Goal: Transaction & Acquisition: Purchase product/service

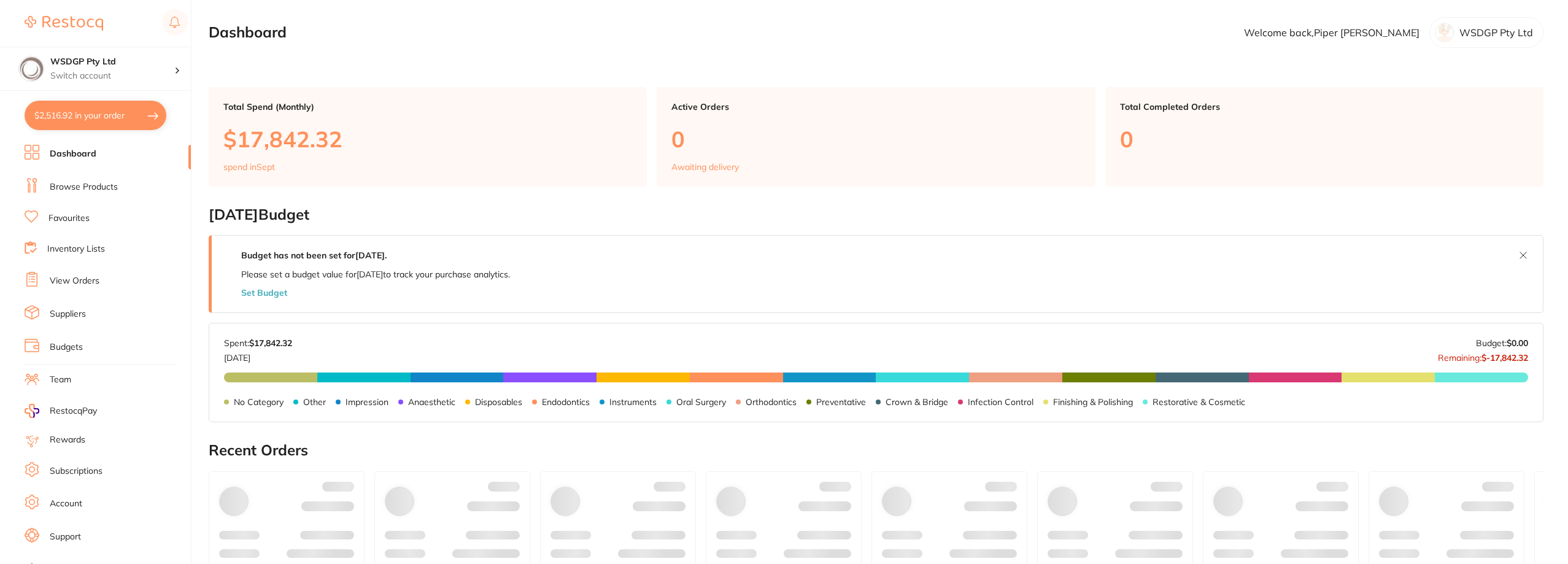
click at [111, 187] on link "Browse Products" at bounding box center [83, 187] width 68 height 12
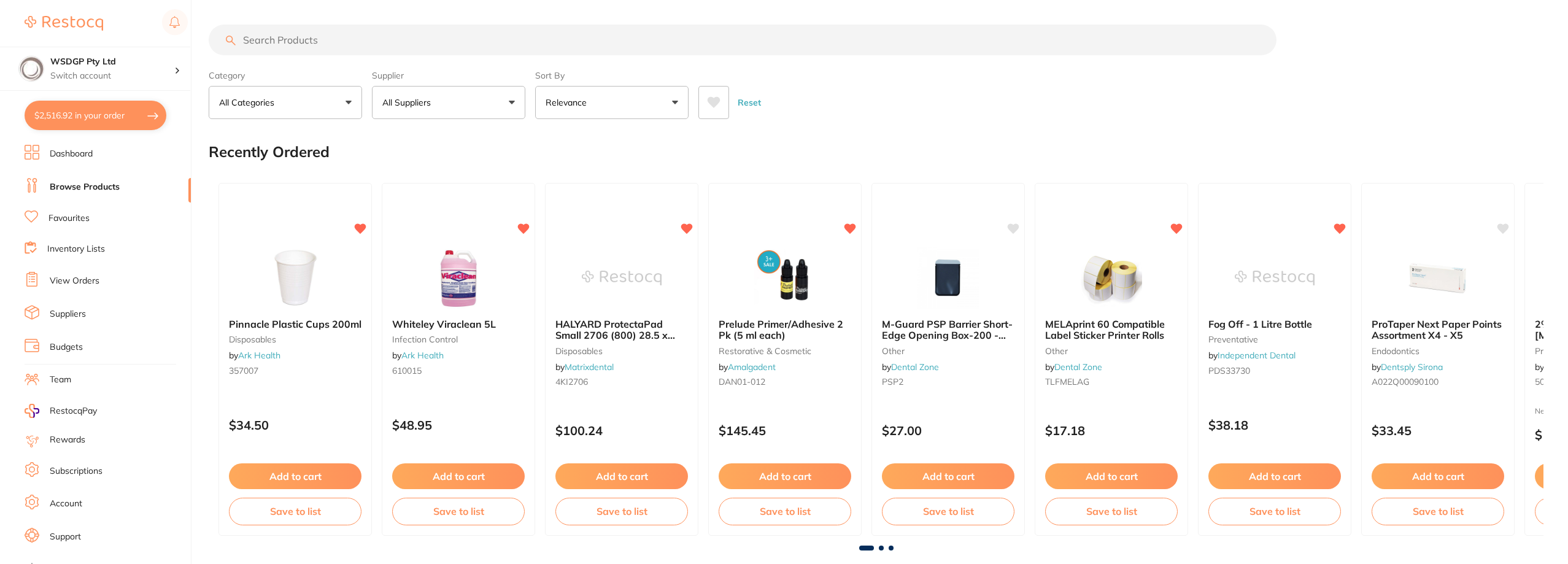
click at [291, 43] on input "search" at bounding box center [743, 40] width 1068 height 30
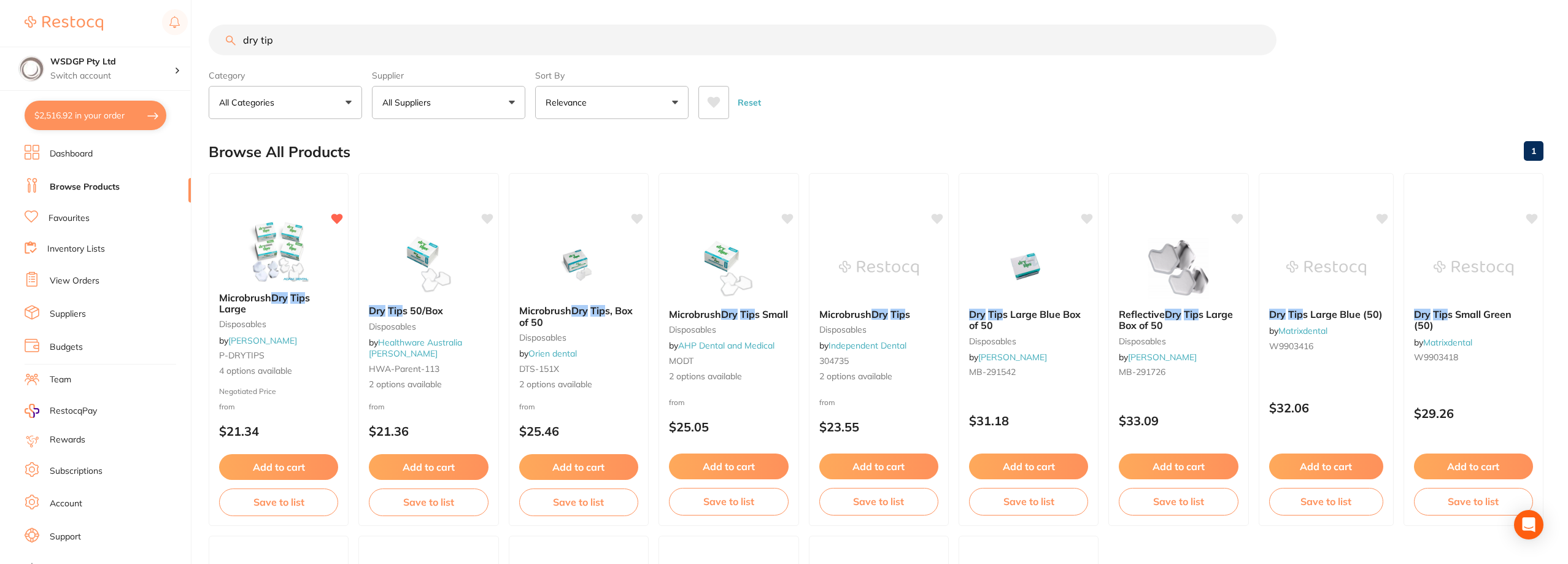
drag, startPoint x: 289, startPoint y: 43, endPoint x: 164, endPoint y: 40, distance: 125.0
click at [164, 40] on div "$2,516.92 WSDGP Pty Ltd Switch account WSDGP Pty Ltd Warrnambool Smile Dental G…" at bounding box center [784, 282] width 1568 height 564
type input "microbrush"
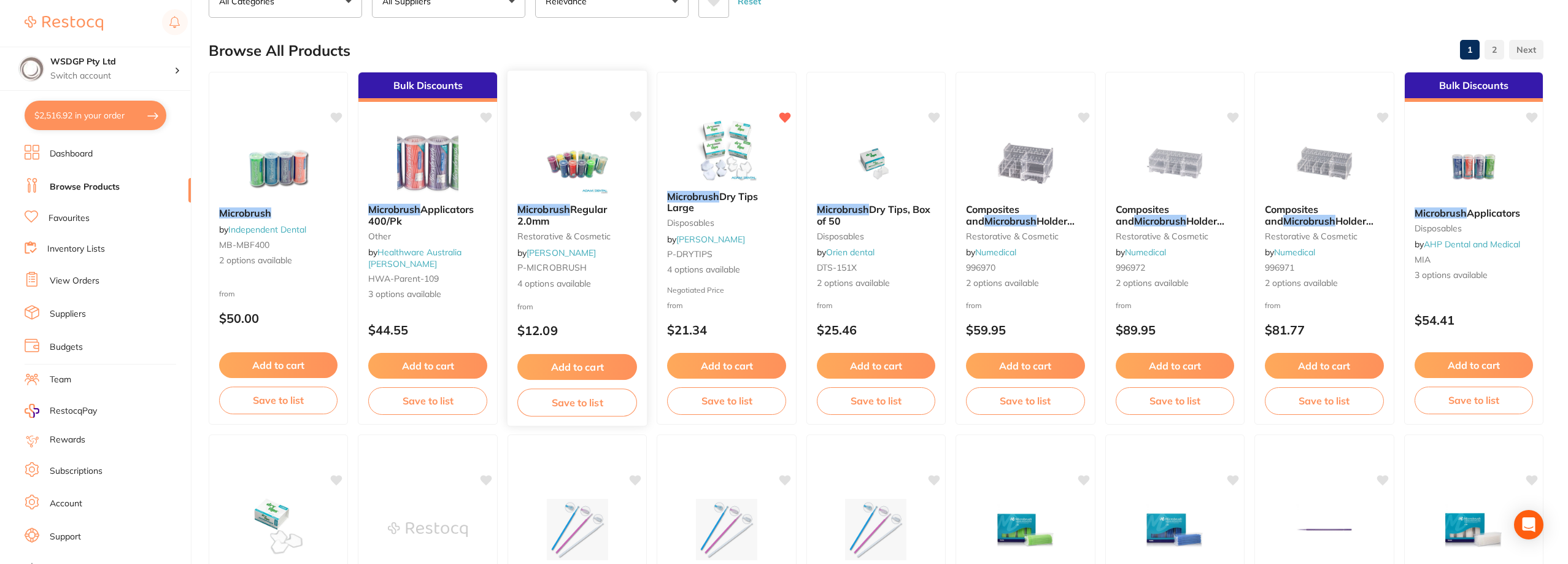
scroll to position [123, 0]
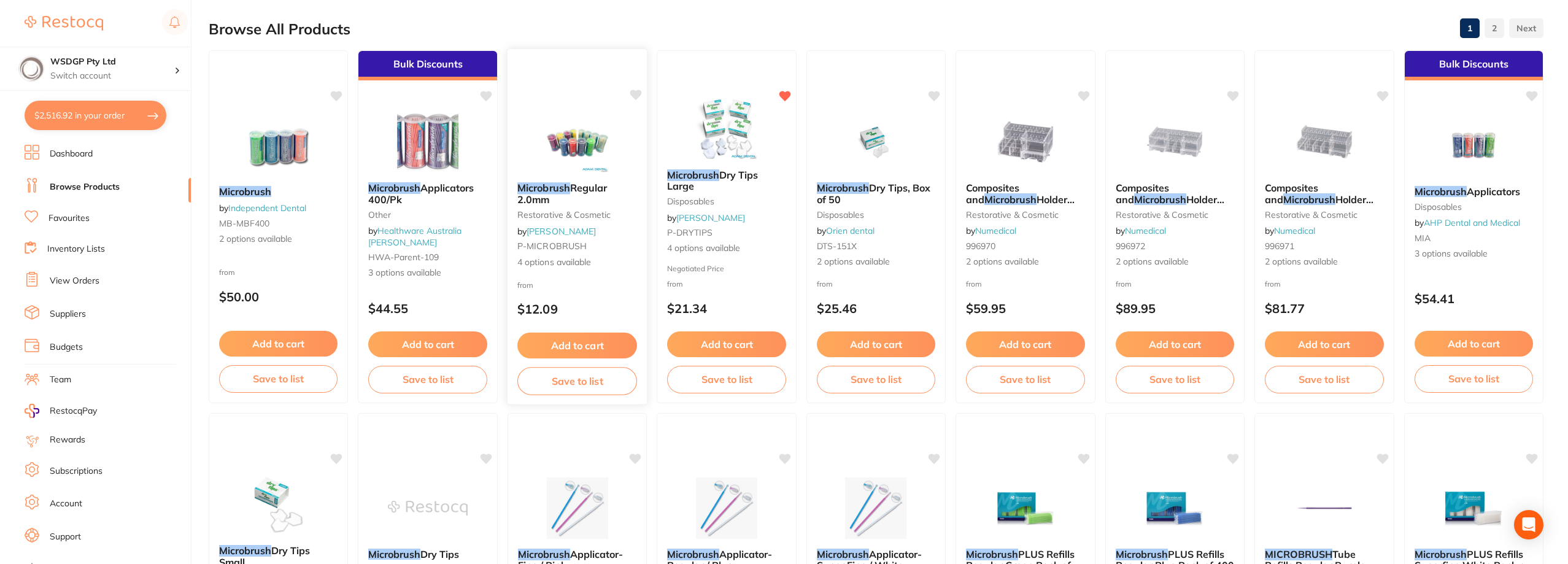
click at [577, 182] on span "Regular 2.0mm" at bounding box center [562, 193] width 90 height 24
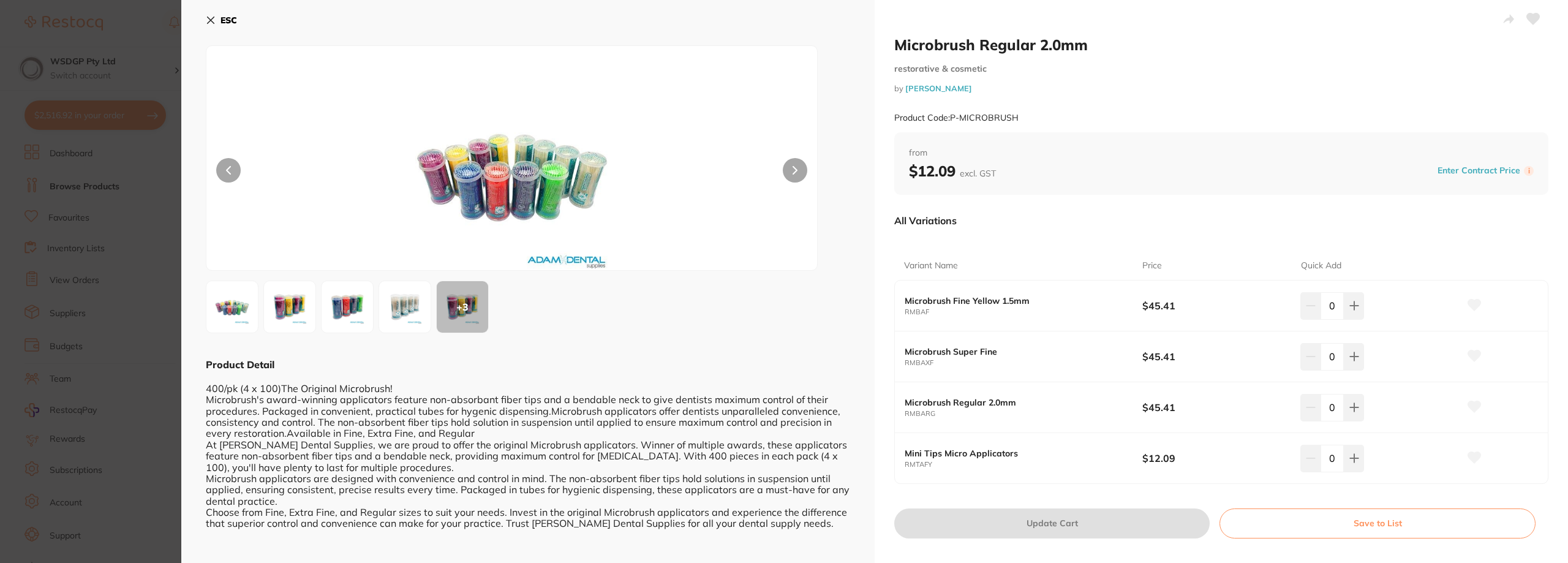
click at [1257, 204] on div "All Variations" at bounding box center [1222, 220] width 655 height 31
click at [195, 224] on div "ESC + 3 Product Detail 400/pk (4 x 100)The Original Microbrush! Microbrush's aw…" at bounding box center [528, 286] width 694 height 573
click at [134, 326] on section "Microbrush Regular 2.0mm restorative & cosmetic by [PERSON_NAME] Product Code: …" at bounding box center [784, 282] width 1568 height 563
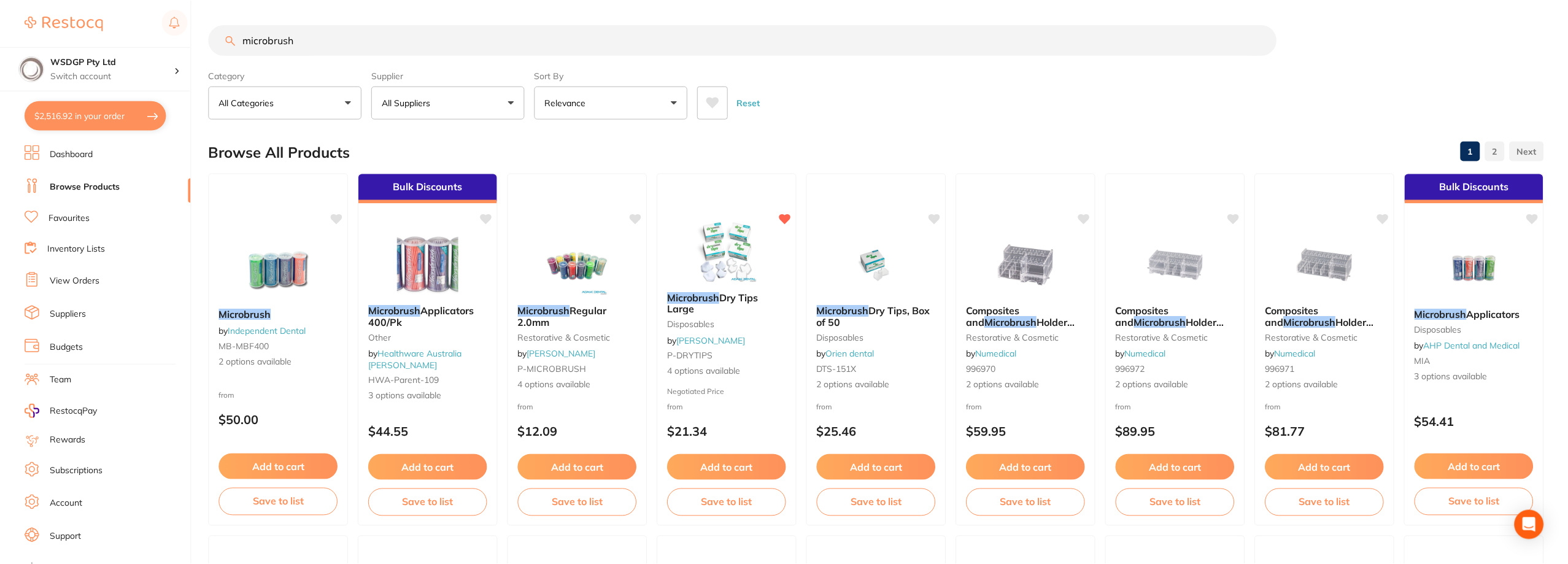
scroll to position [123, 0]
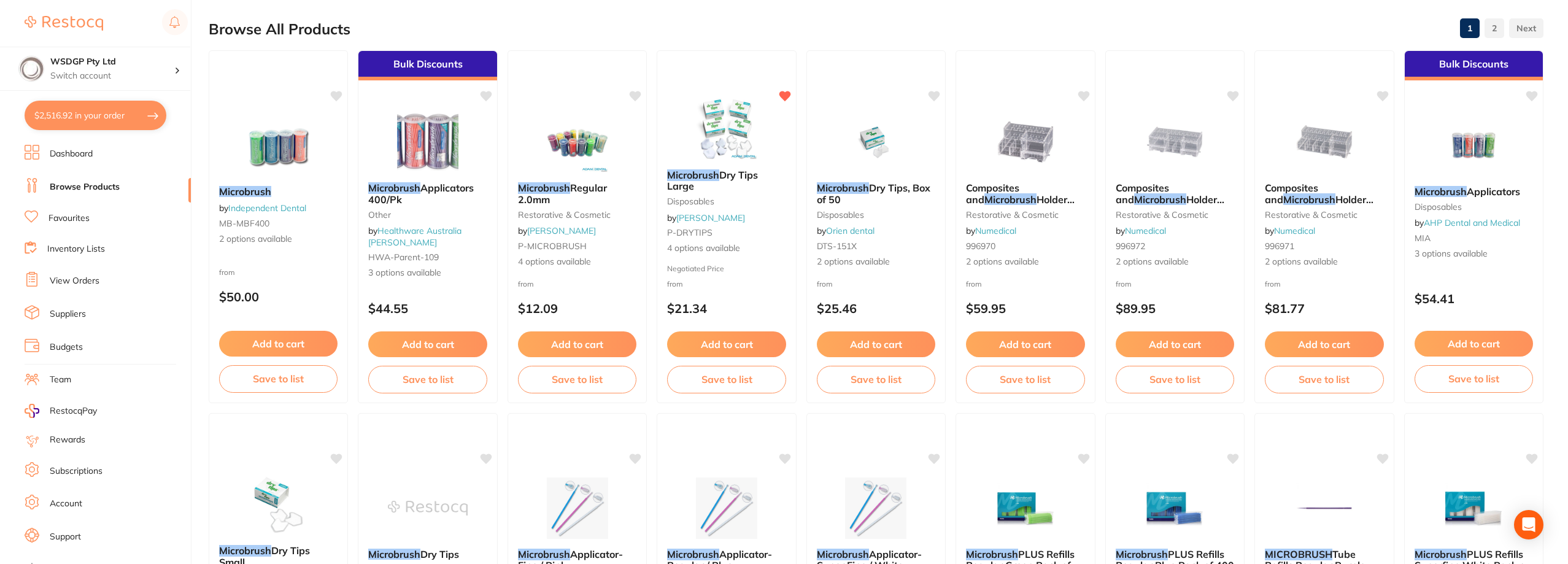
click at [142, 326] on ul "Dashboard Browse Products Favourites Inventory Lists View Orders Suppliers Budg…" at bounding box center [108, 356] width 166 height 423
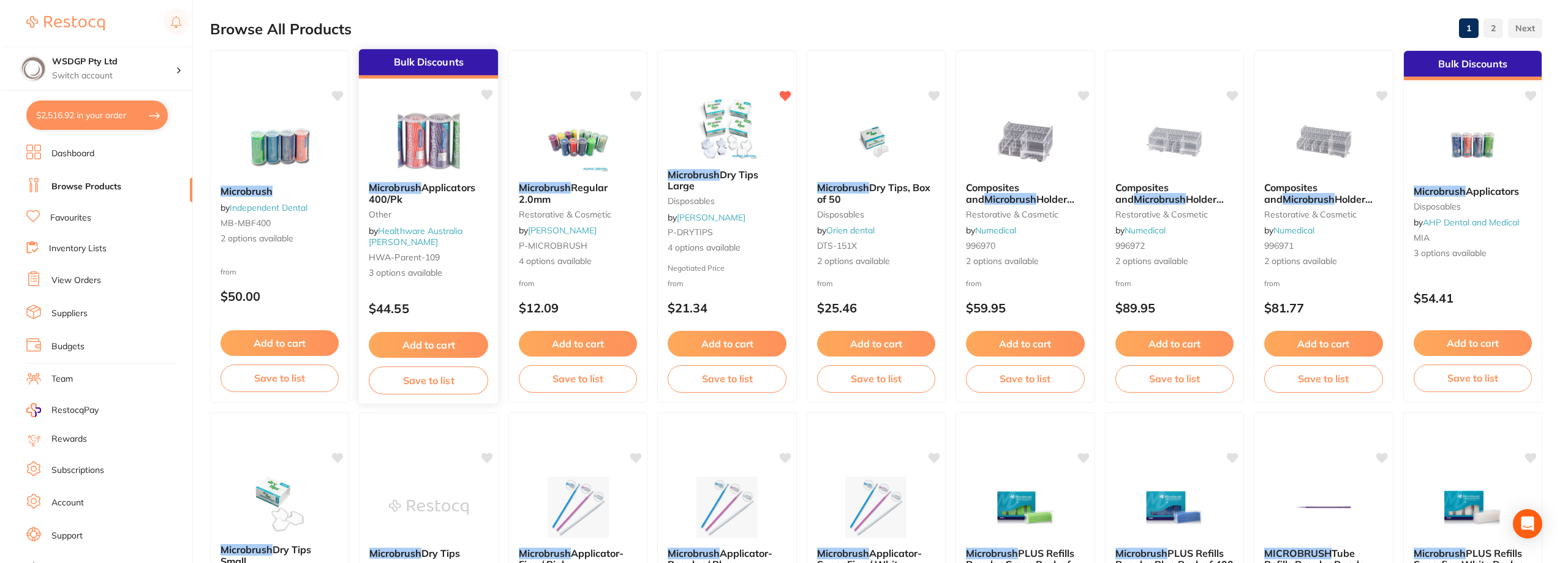
scroll to position [0, 0]
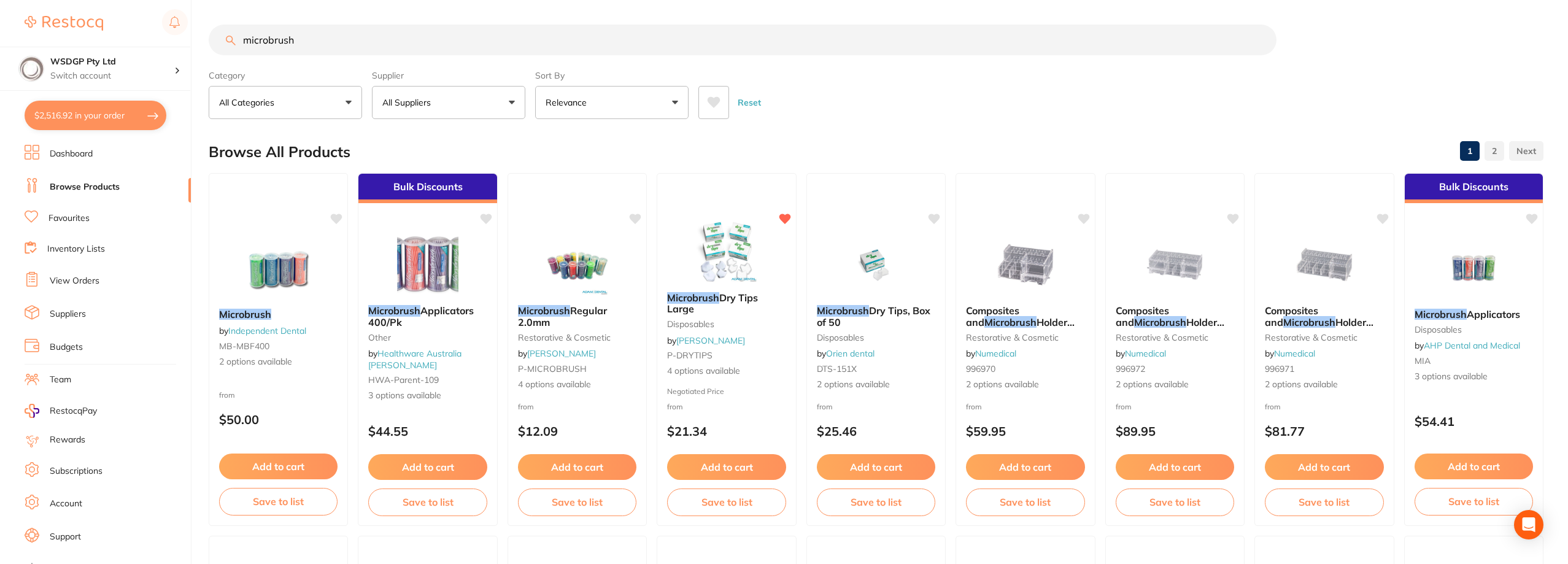
click at [445, 101] on button "All Suppliers" at bounding box center [448, 102] width 153 height 33
type input "numed"
click at [463, 219] on li "Numedical" at bounding box center [448, 209] width 144 height 34
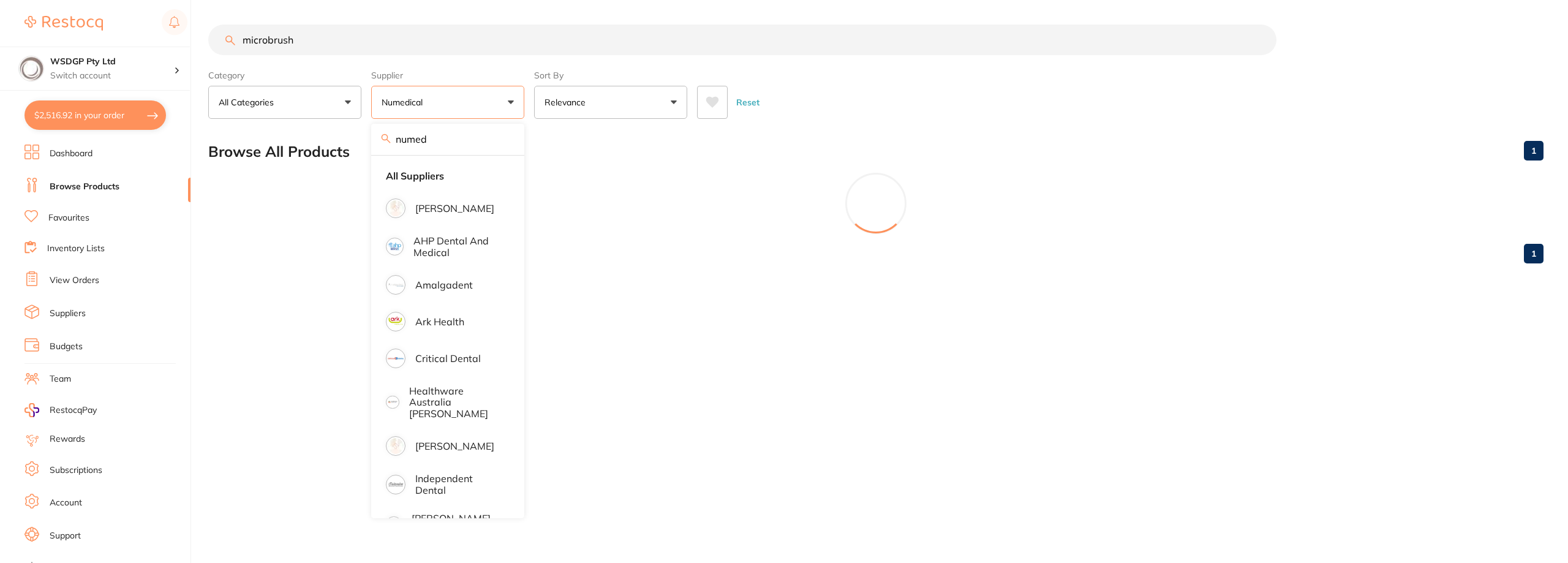
click at [1017, 199] on div at bounding box center [875, 204] width 1335 height 61
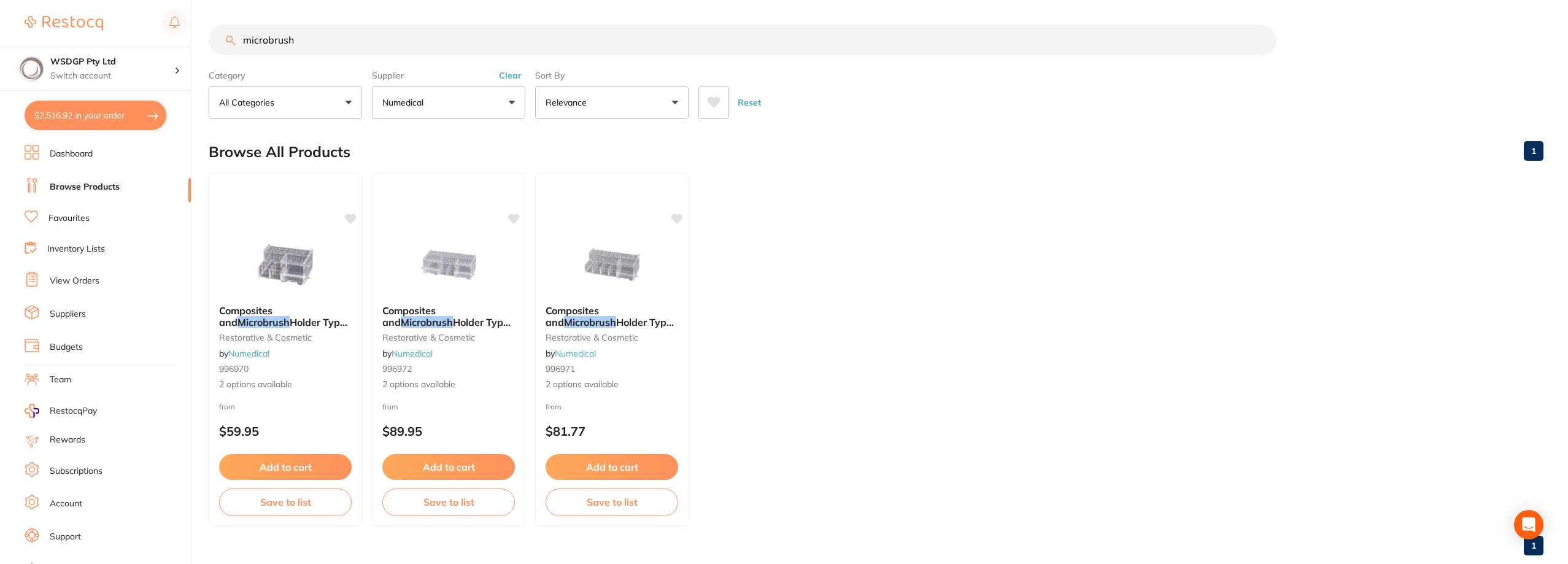
click at [637, 39] on input "microbrush" at bounding box center [743, 40] width 1068 height 30
drag, startPoint x: 315, startPoint y: 40, endPoint x: 214, endPoint y: 44, distance: 101.1
click at [214, 44] on input "microbrush" at bounding box center [743, 40] width 1068 height 30
click at [403, 103] on p "Numedical" at bounding box center [405, 102] width 46 height 12
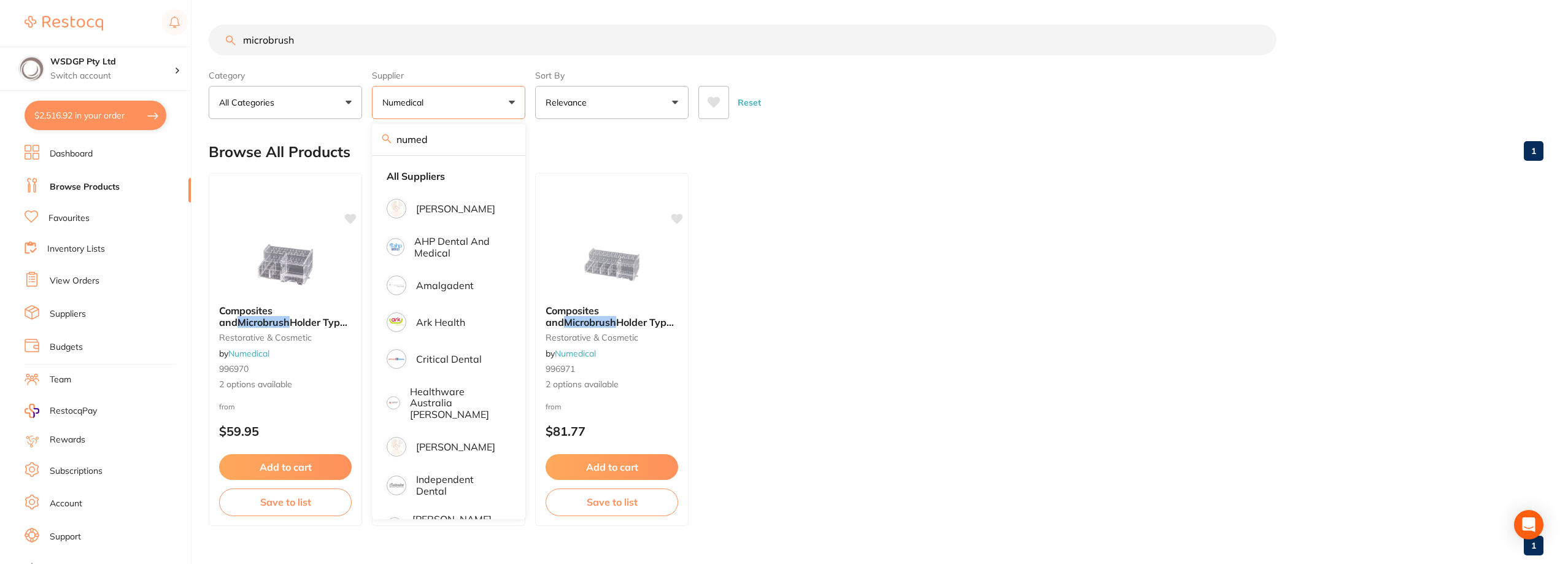
drag, startPoint x: 356, startPoint y: 27, endPoint x: 356, endPoint y: 37, distance: 10.0
click at [356, 27] on input "microbrush" at bounding box center [743, 40] width 1068 height 30
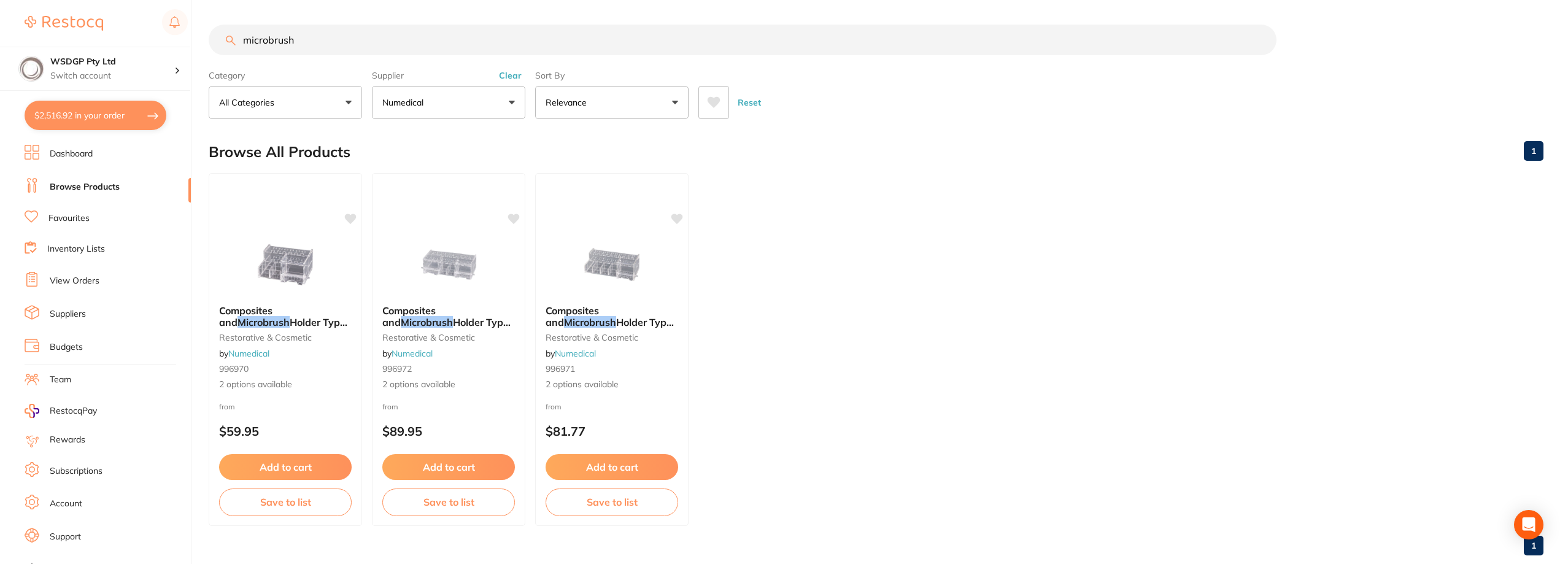
click at [356, 37] on input "microbrush" at bounding box center [743, 40] width 1068 height 30
drag, startPoint x: 356, startPoint y: 37, endPoint x: 193, endPoint y: 40, distance: 163.0
click at [193, 40] on div "$2,516.92 WSDGP Pty Ltd Switch account WSDGP Pty Ltd Warrnambool Smile Dental G…" at bounding box center [784, 282] width 1568 height 564
type input "applicator"
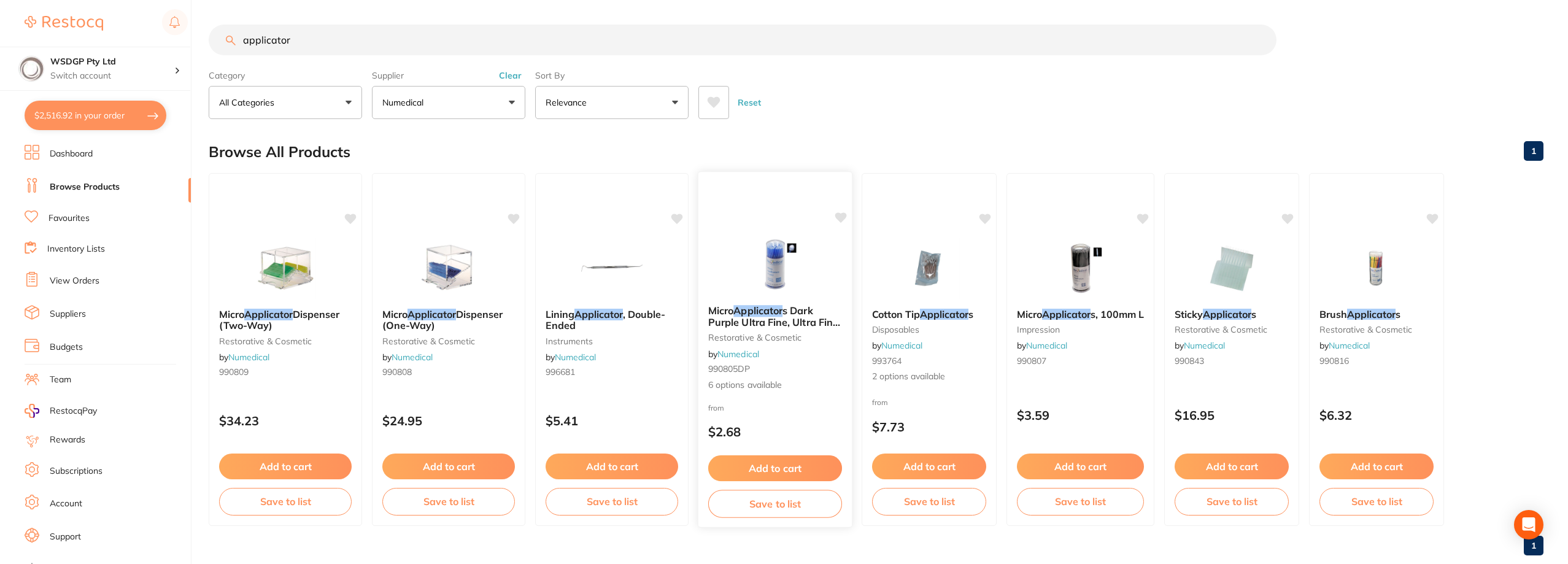
click at [749, 312] on em "Applicator" at bounding box center [758, 310] width 50 height 12
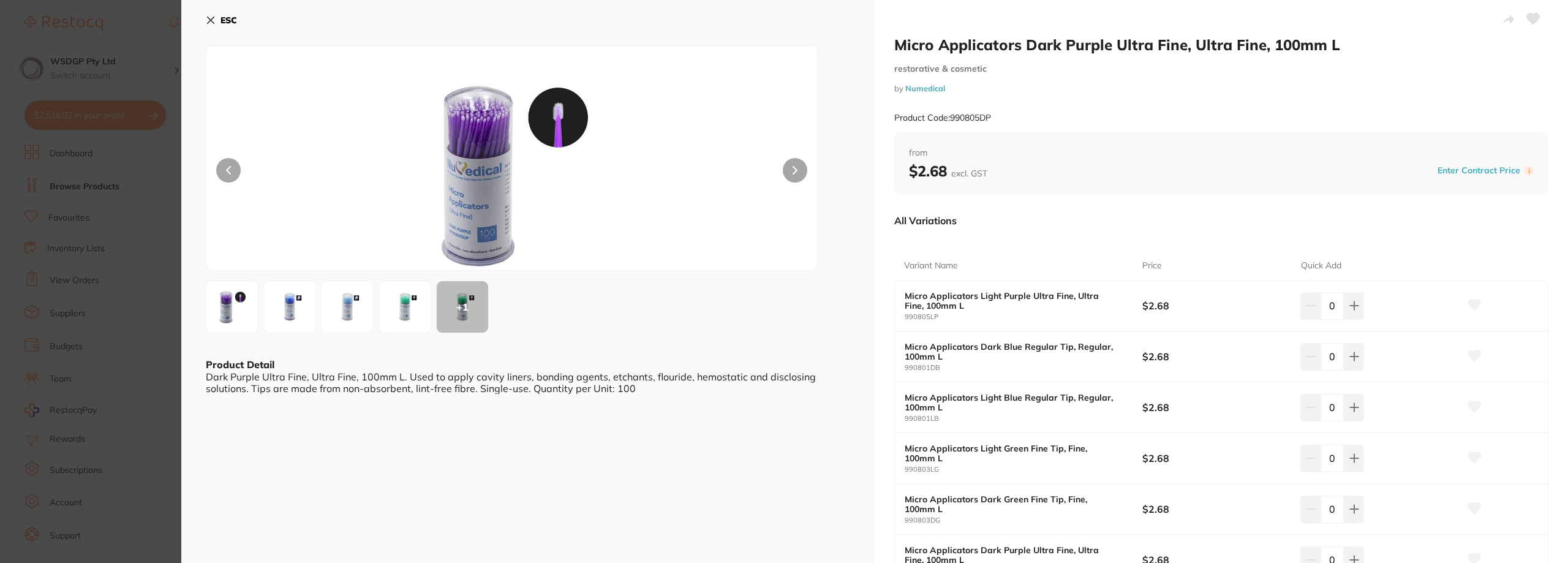
click at [310, 451] on div "ESC + 1 Product Detail Dark Purple Ultra Fine, Ultra Fine, 100mm L. Used to app…" at bounding box center [528, 337] width 694 height 674
click at [1277, 255] on div "Price" at bounding box center [1222, 265] width 159 height 29
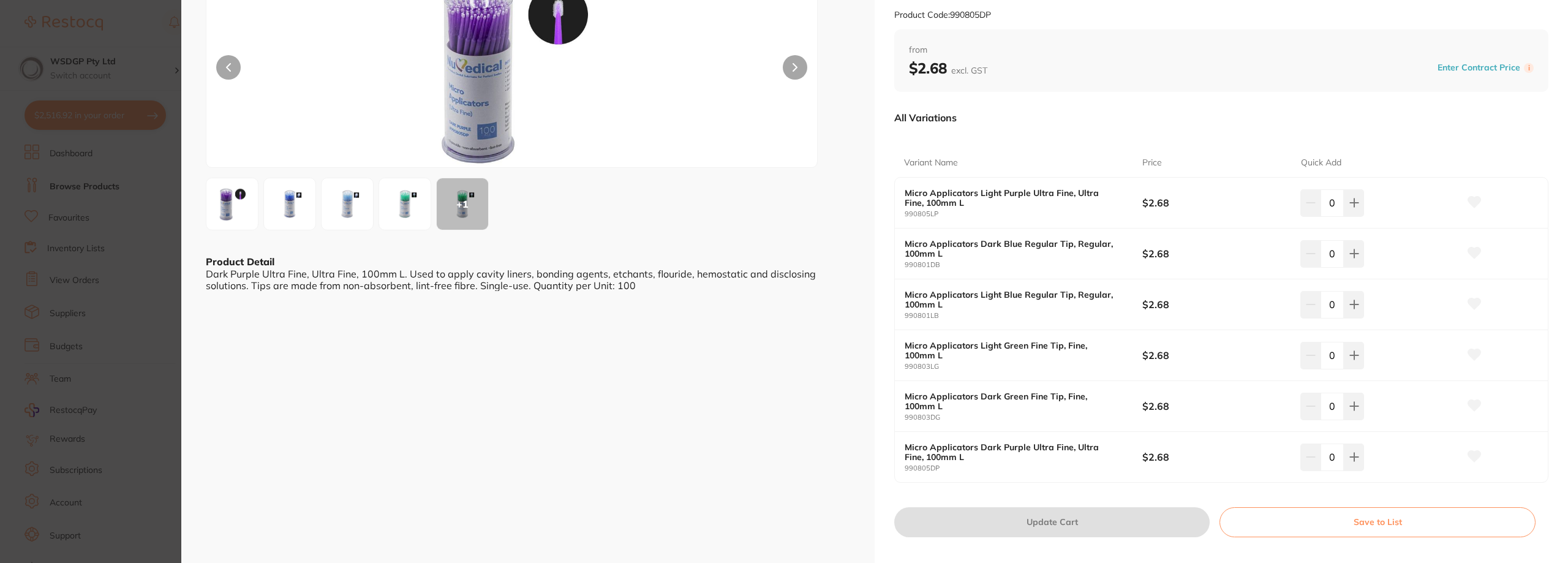
scroll to position [123, 0]
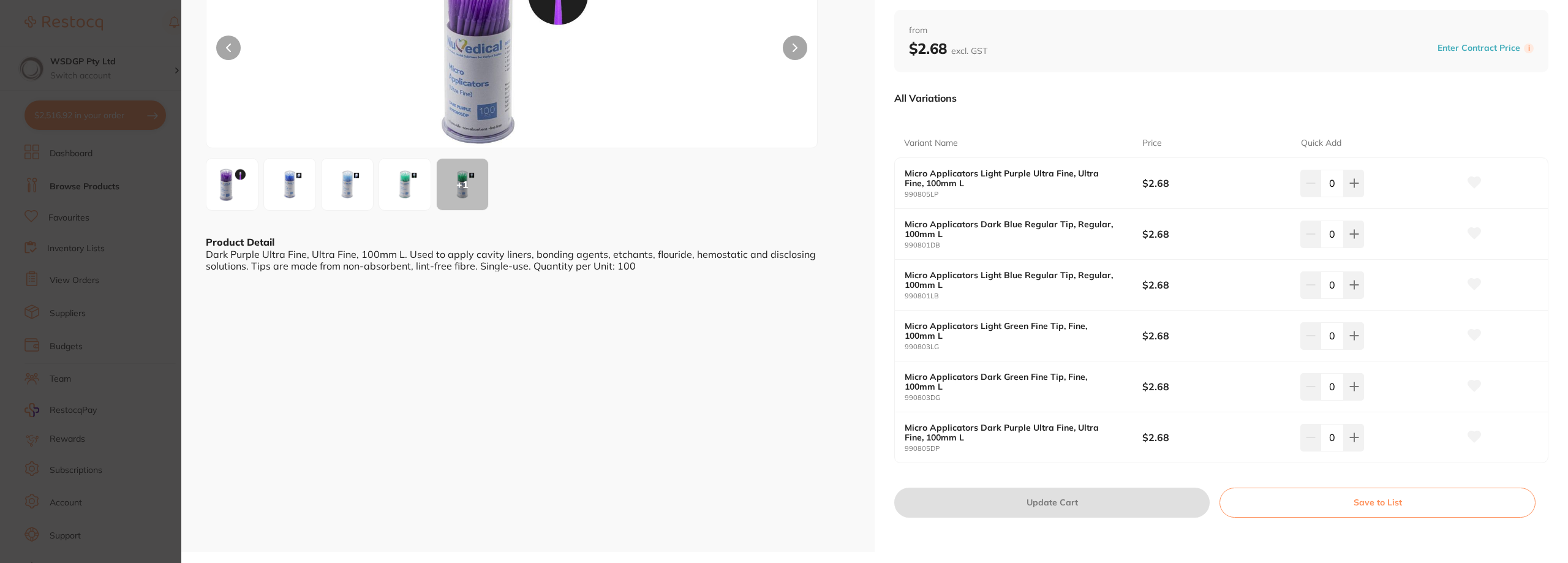
click at [337, 391] on div "ESC + 1 Product Detail Dark Purple Ultra Fine, Ultra Fine, 100mm L. Used to app…" at bounding box center [528, 214] width 694 height 674
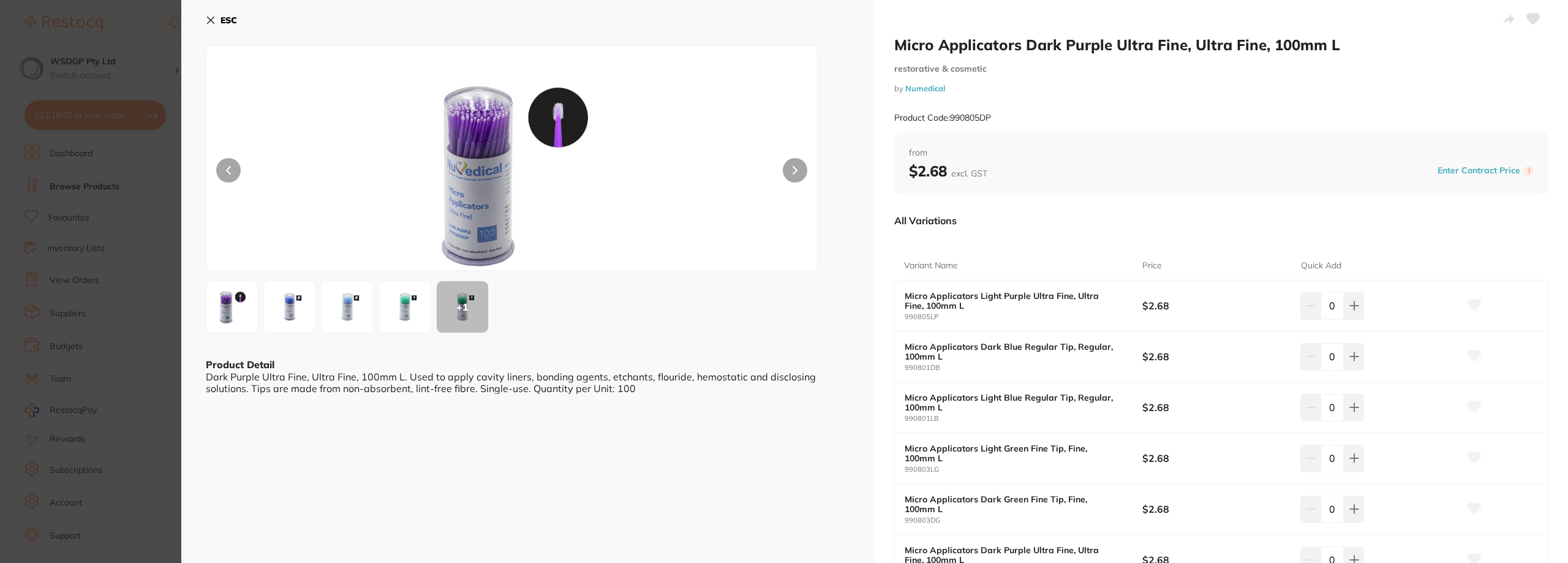
click at [347, 421] on div "ESC + 1 Product Detail Dark Purple Ultra Fine, Ultra Fine, 100mm L. Used to app…" at bounding box center [528, 337] width 694 height 674
click at [1349, 308] on icon at bounding box center [1354, 305] width 10 height 10
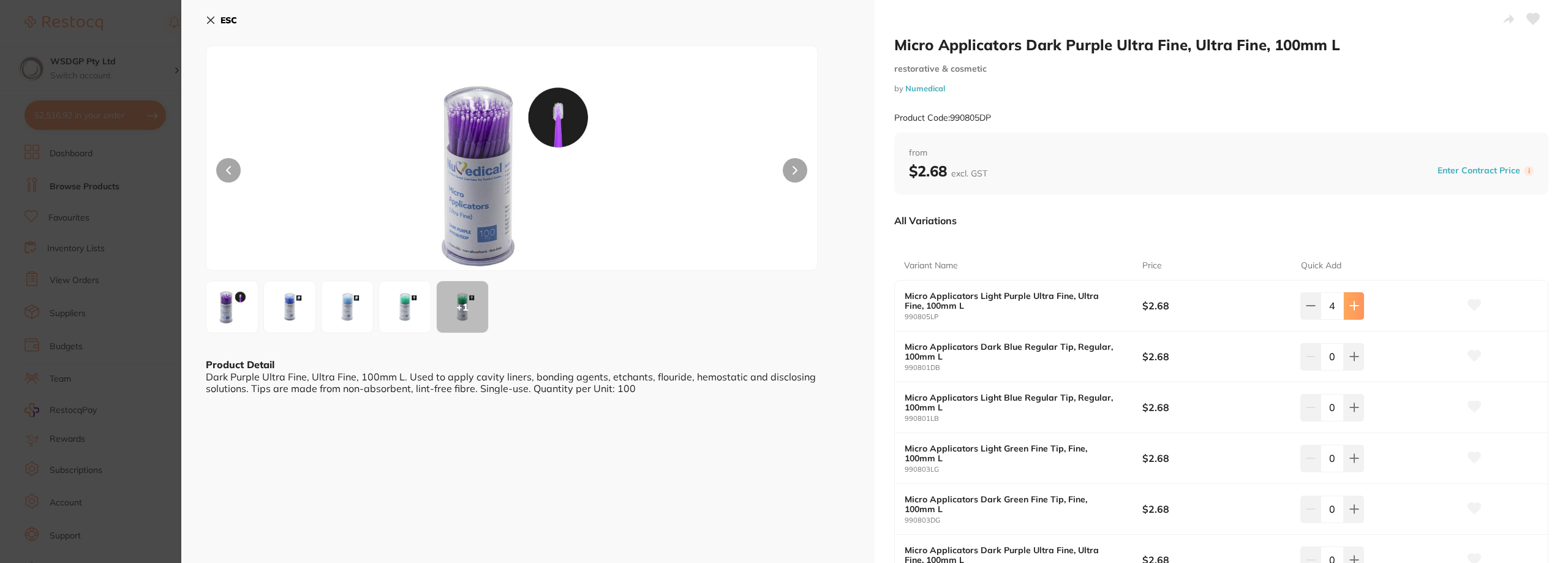
click at [1349, 308] on icon at bounding box center [1354, 305] width 10 height 10
click at [1472, 310] on icon at bounding box center [1475, 305] width 13 height 11
click at [1349, 310] on icon at bounding box center [1354, 305] width 10 height 10
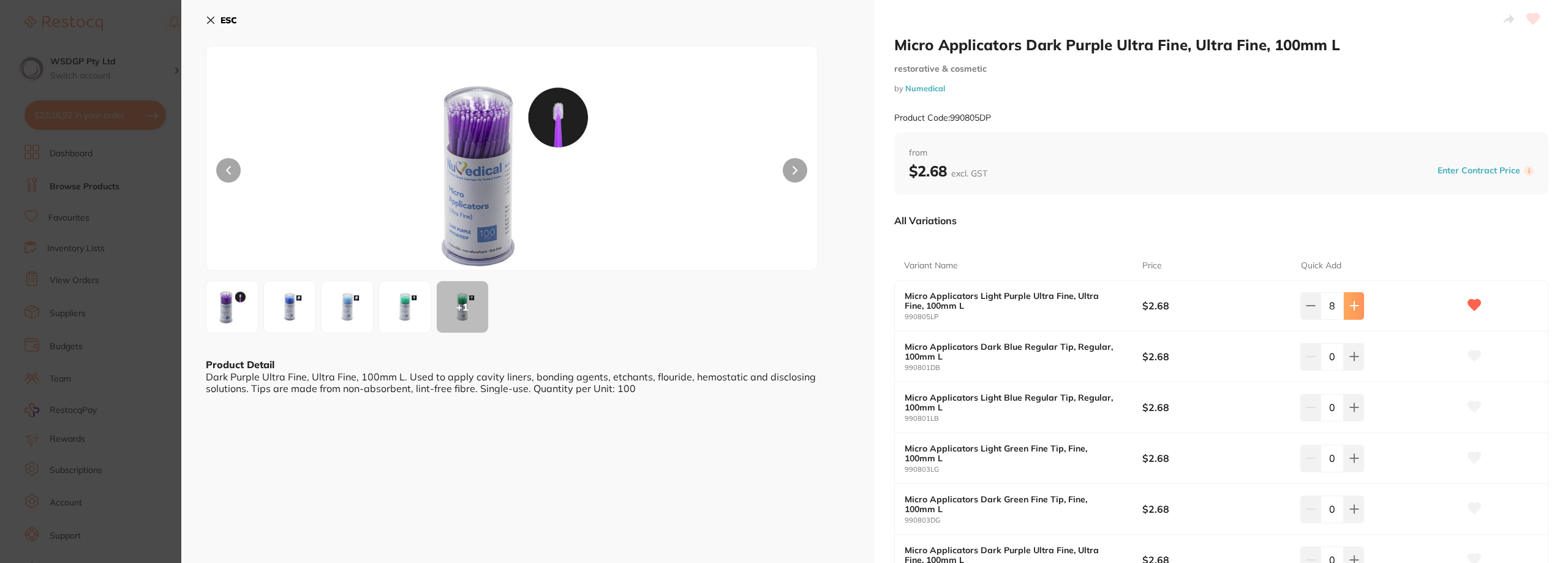
click at [1349, 310] on icon at bounding box center [1354, 305] width 10 height 10
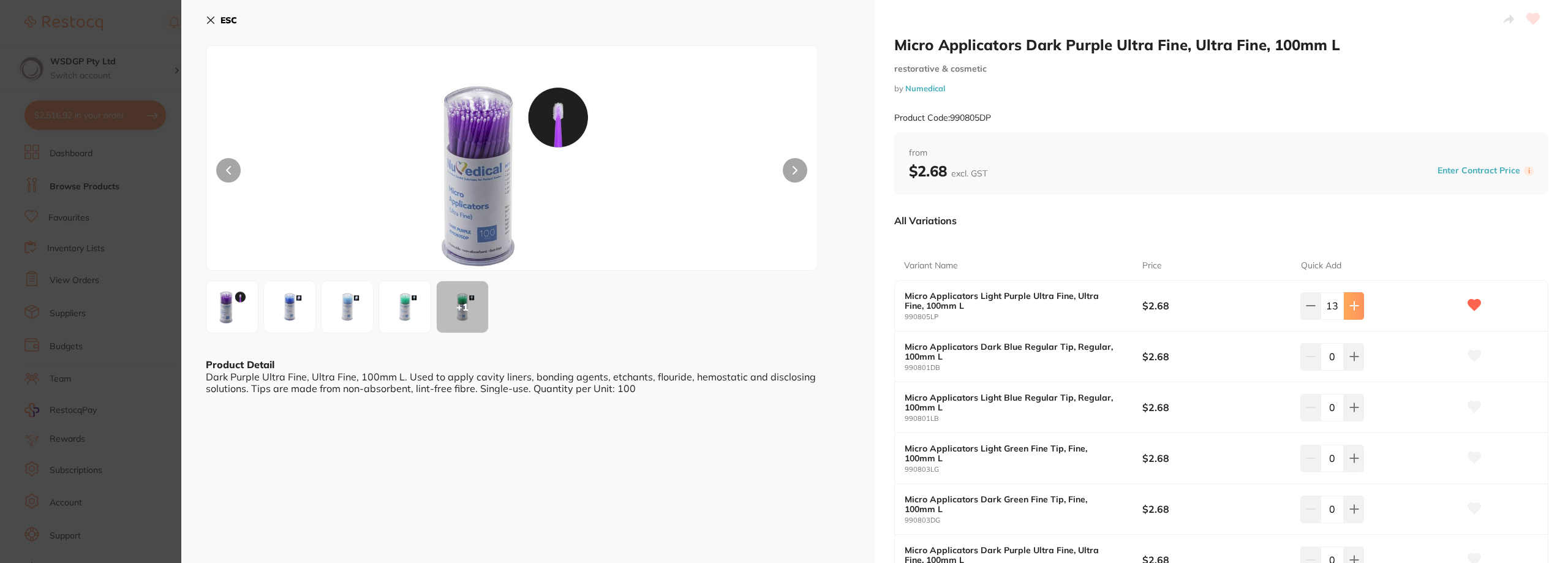
click at [1357, 311] on button at bounding box center [1353, 305] width 20 height 27
type input "15"
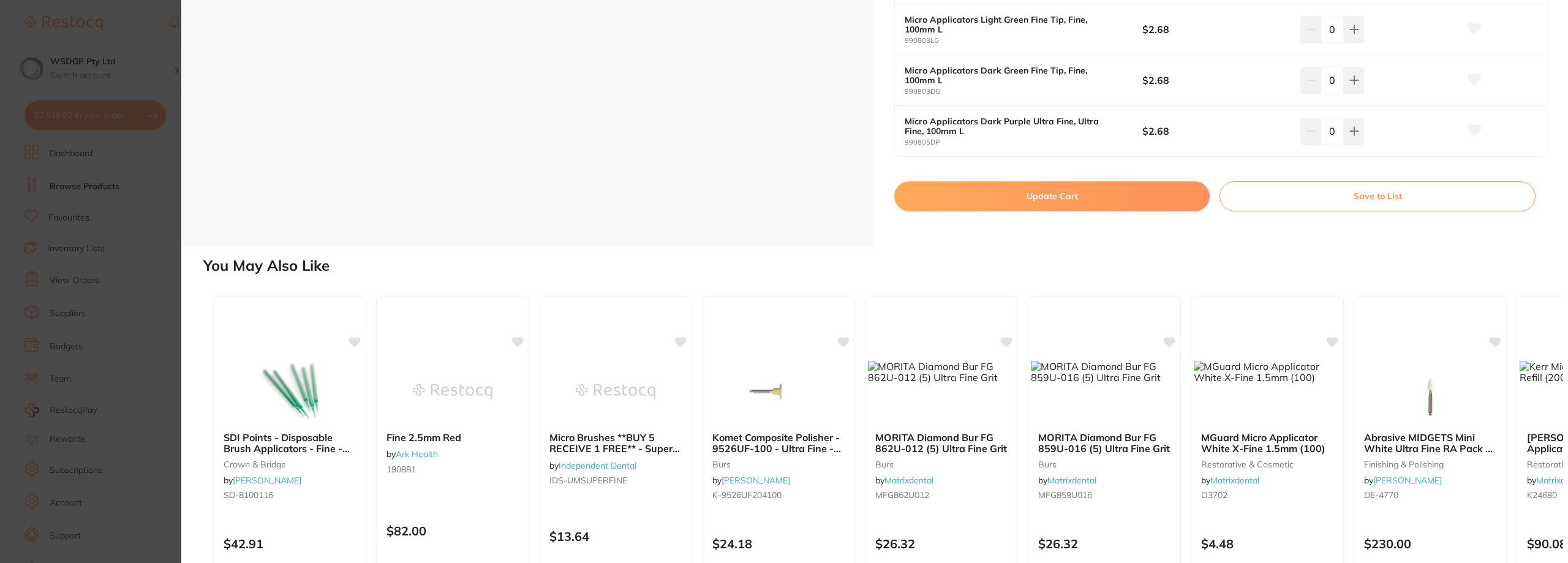
click at [1052, 201] on button "Update Cart" at bounding box center [1052, 196] width 316 height 29
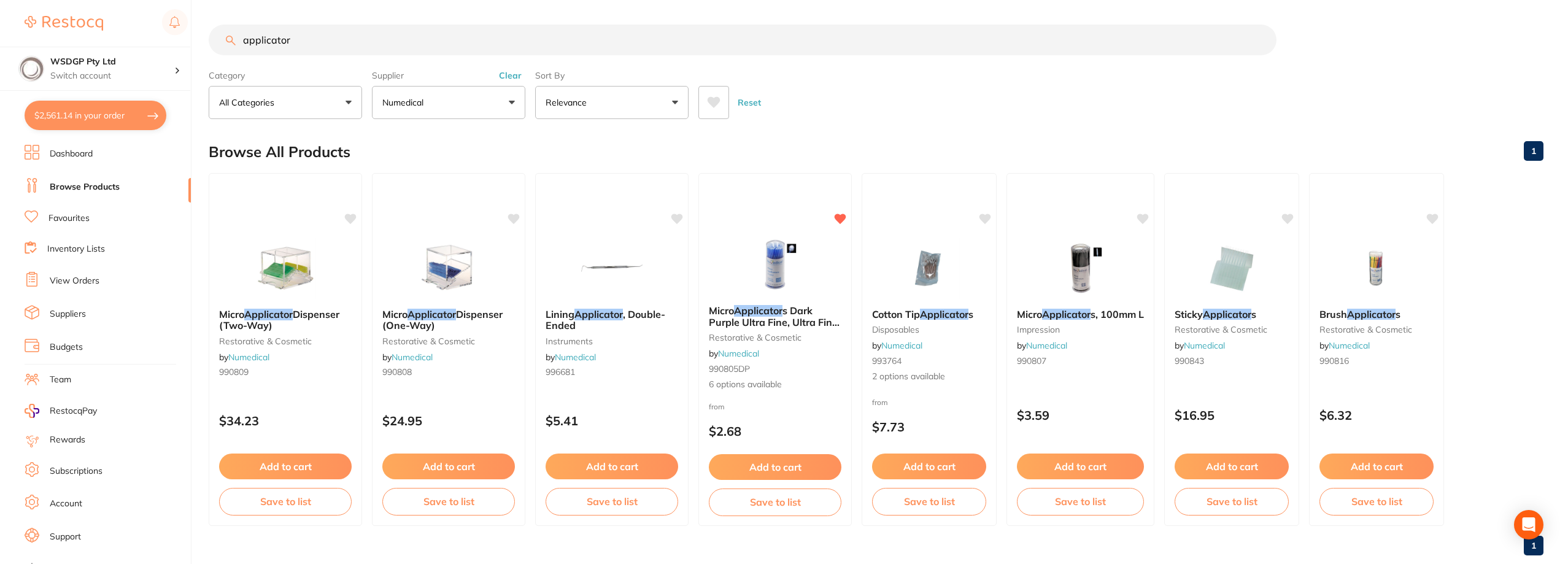
click at [92, 190] on link "Browse Products" at bounding box center [84, 187] width 70 height 12
click at [84, 213] on link "Favourites" at bounding box center [69, 218] width 41 height 12
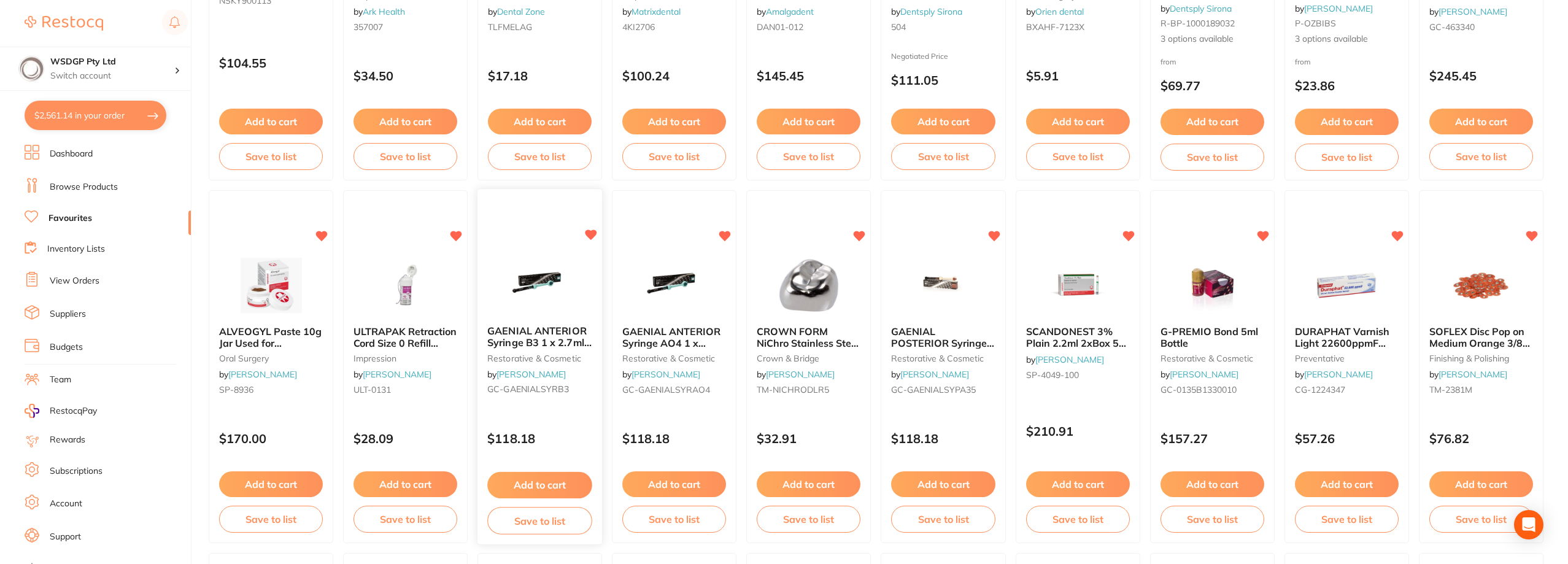
scroll to position [736, 0]
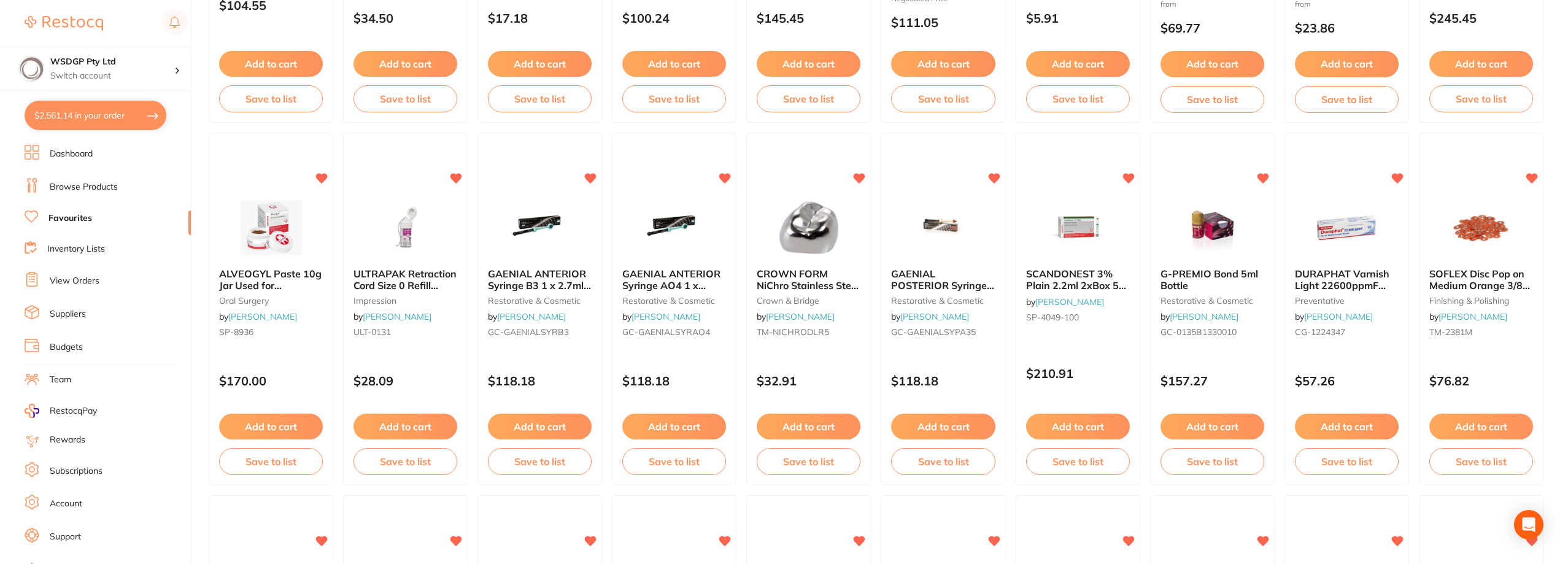
click at [161, 331] on ul "Dashboard Browse Products Favourites Inventory Lists View Orders Suppliers Budg…" at bounding box center [108, 356] width 166 height 423
click at [134, 116] on button "$2,561.14 in your order" at bounding box center [95, 115] width 142 height 30
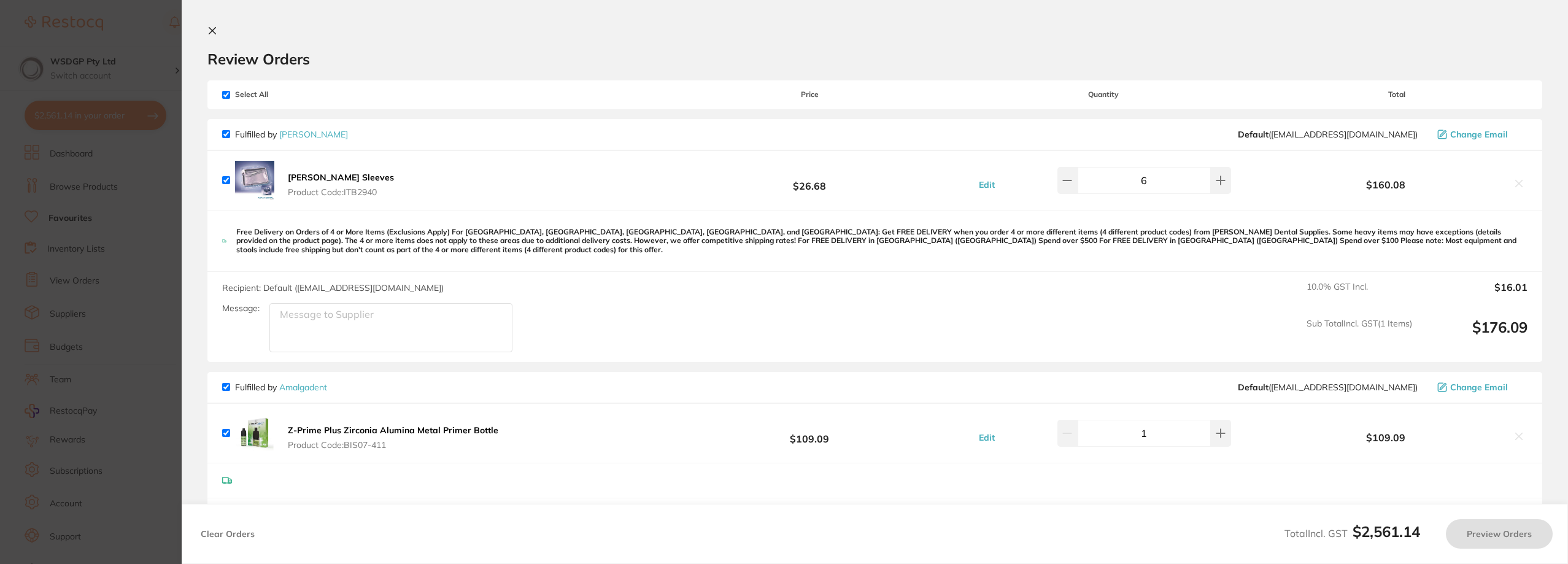
checkbox input "true"
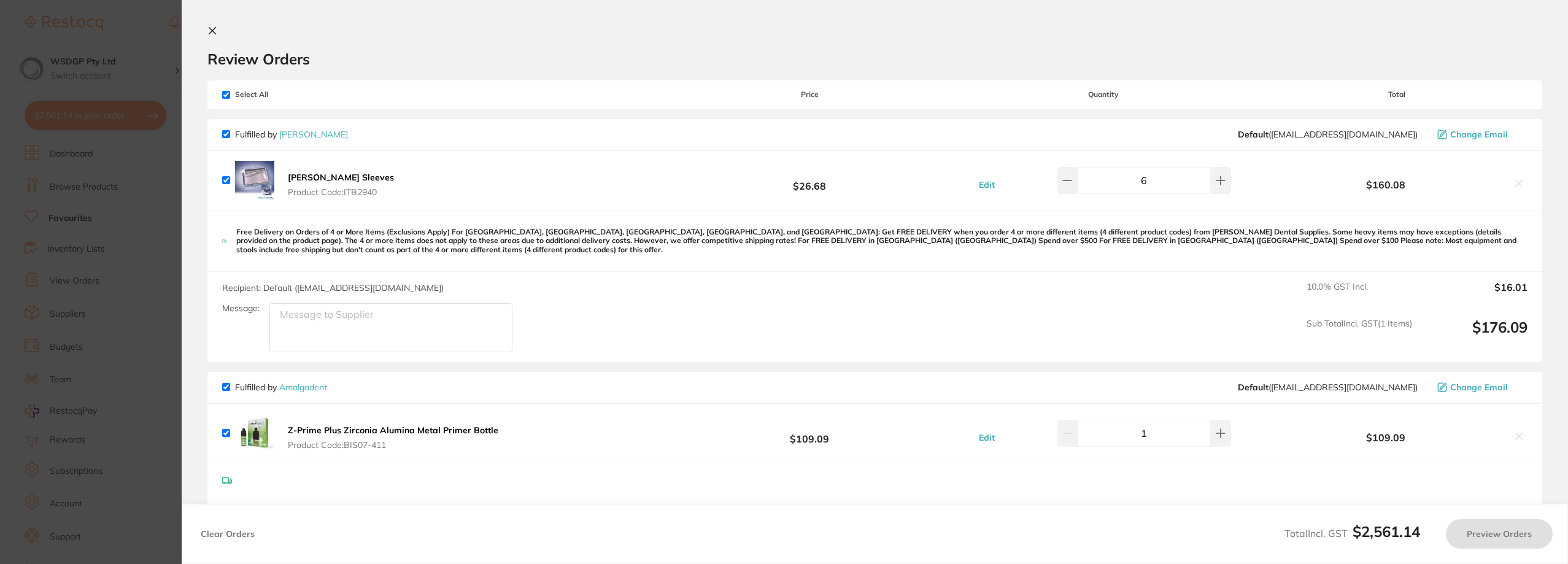
checkbox input "true"
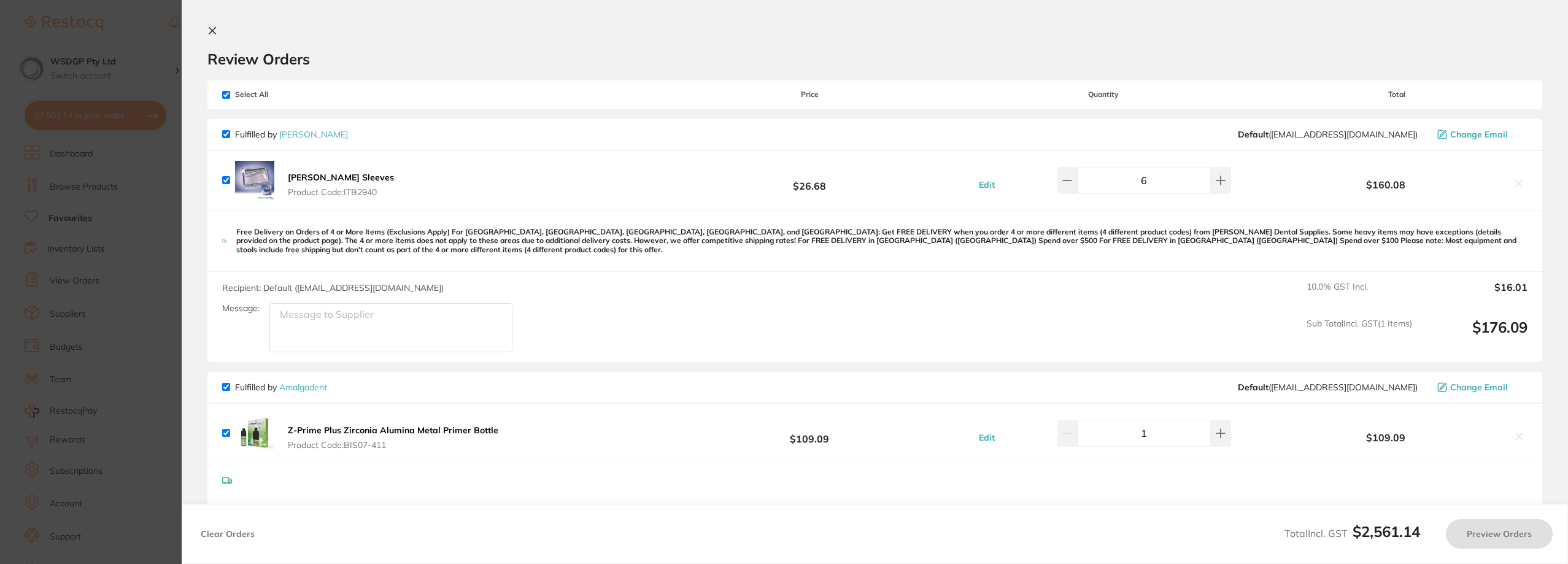
checkbox input "true"
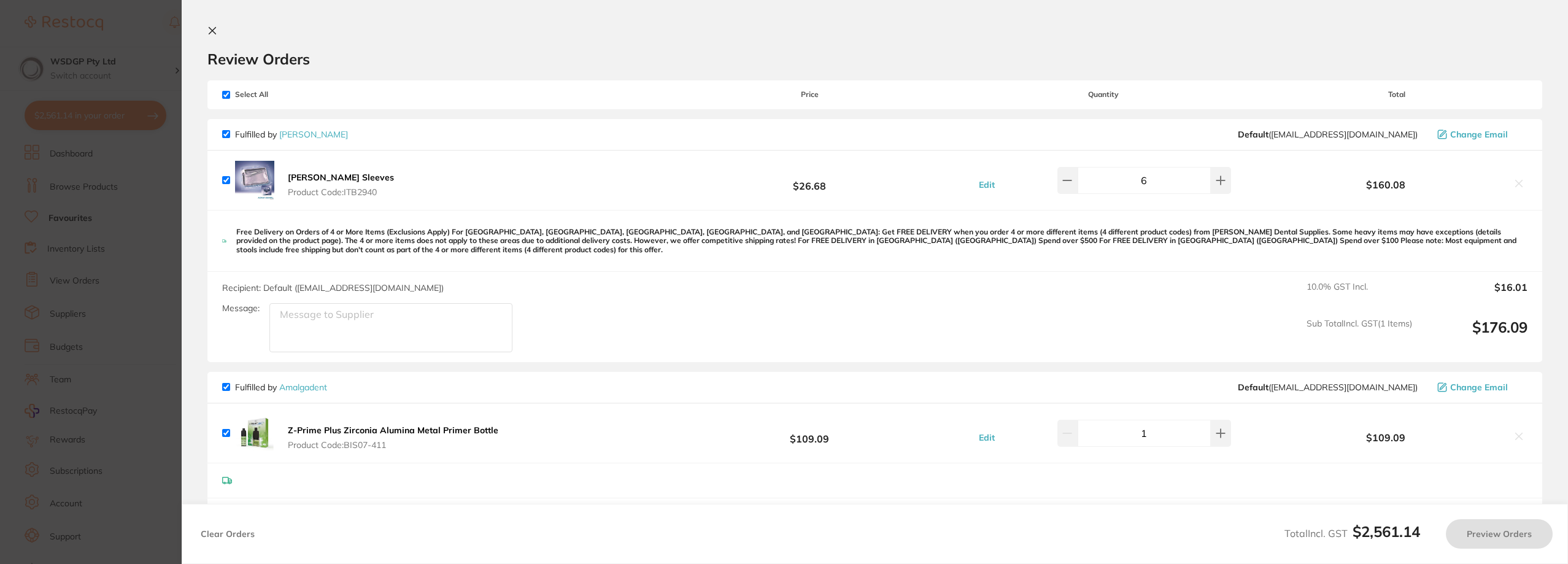
checkbox input "true"
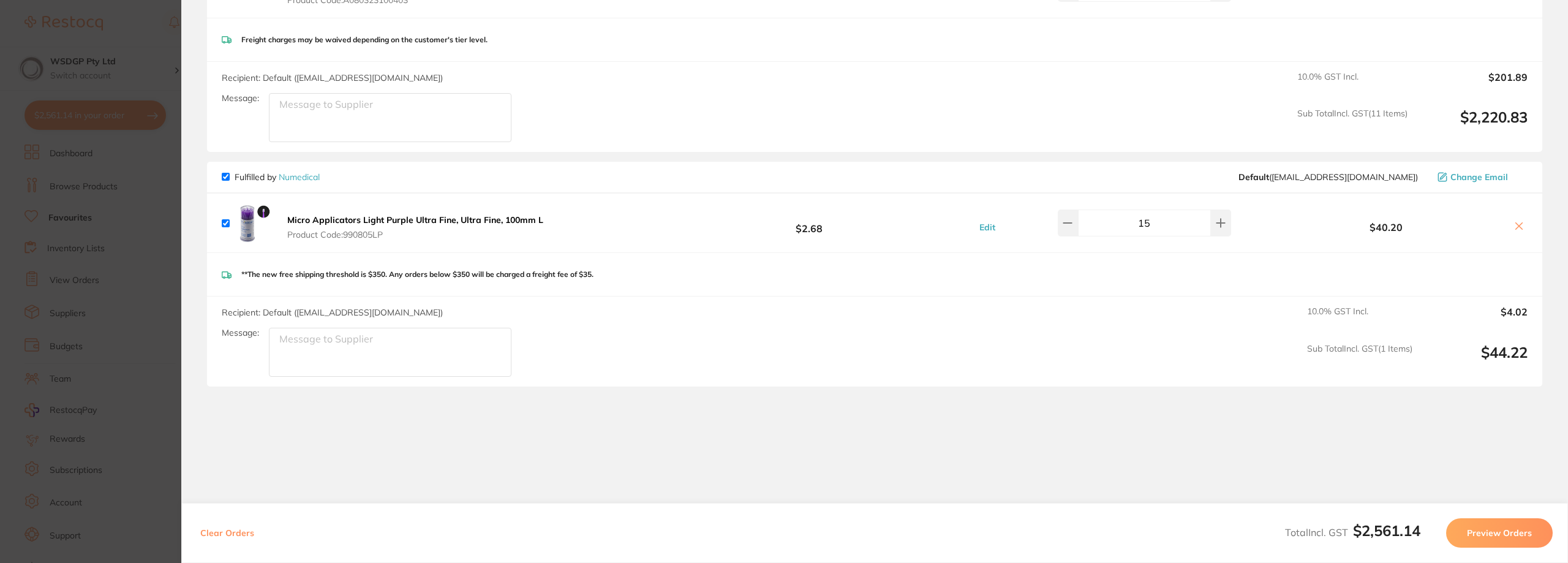
scroll to position [1282, 0]
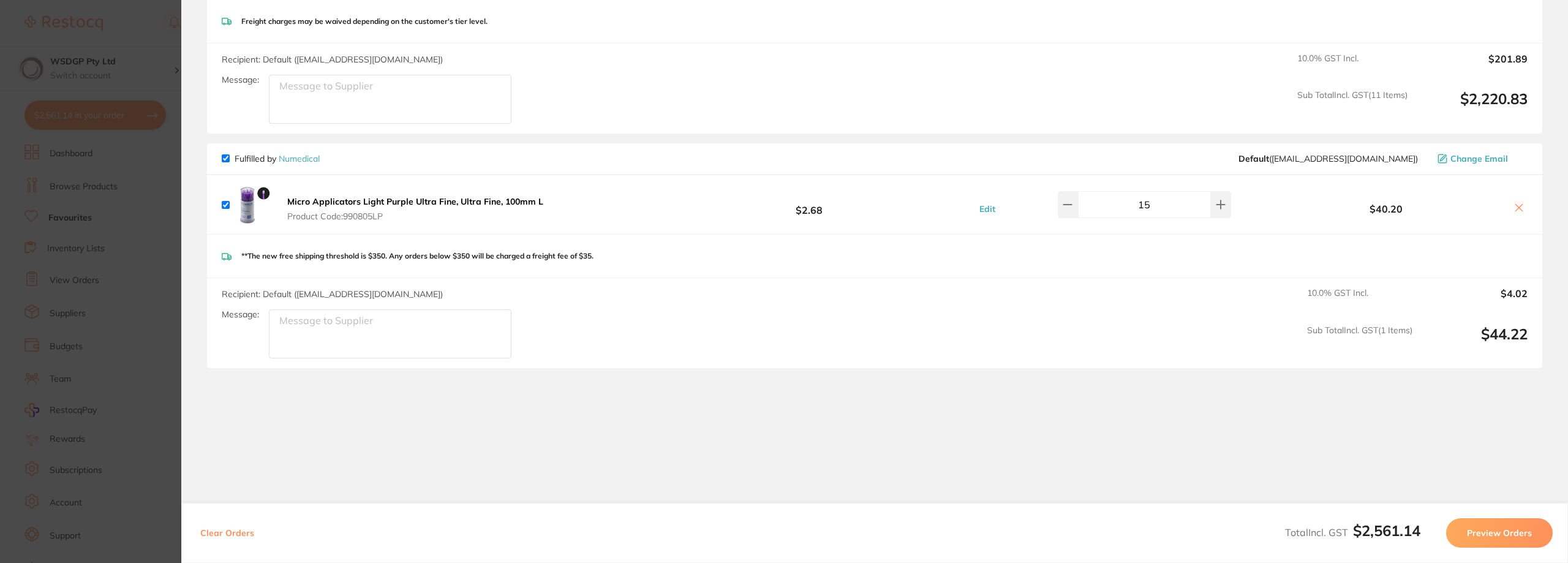
click at [76, 287] on section "Update RRP Set your pre negotiated price for this item. Item Agreed RRP (excl. …" at bounding box center [784, 282] width 1568 height 563
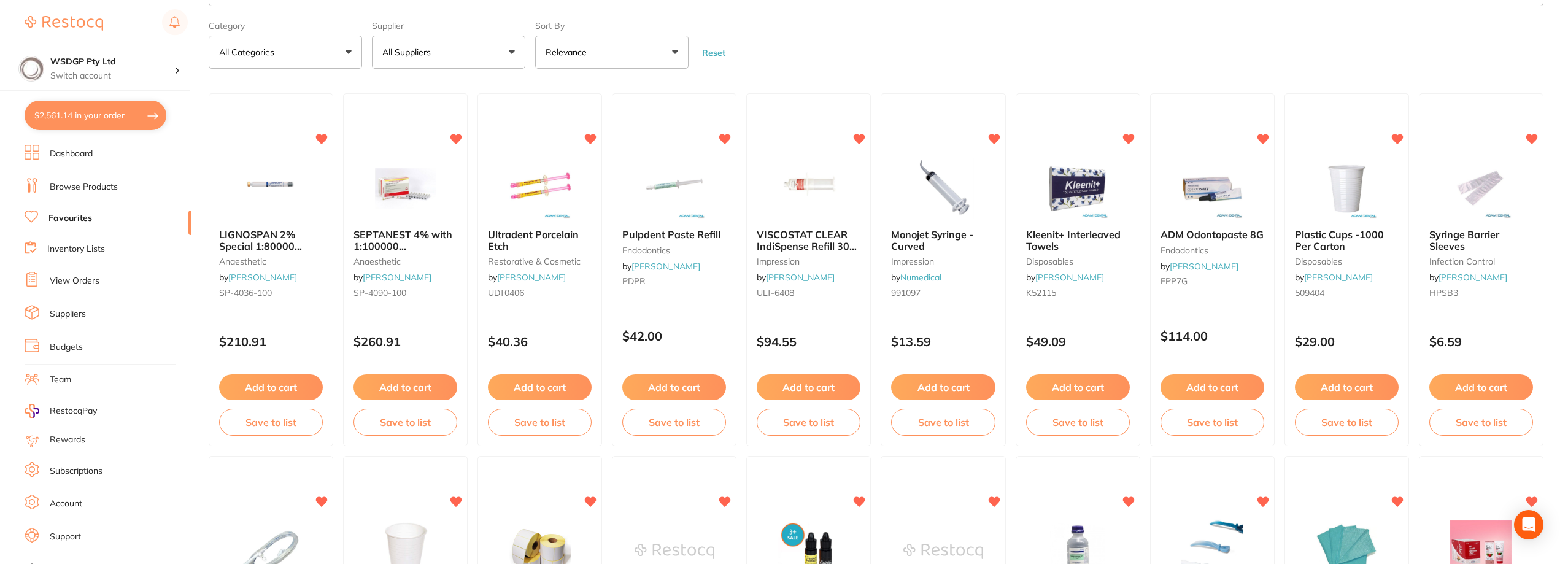
scroll to position [0, 0]
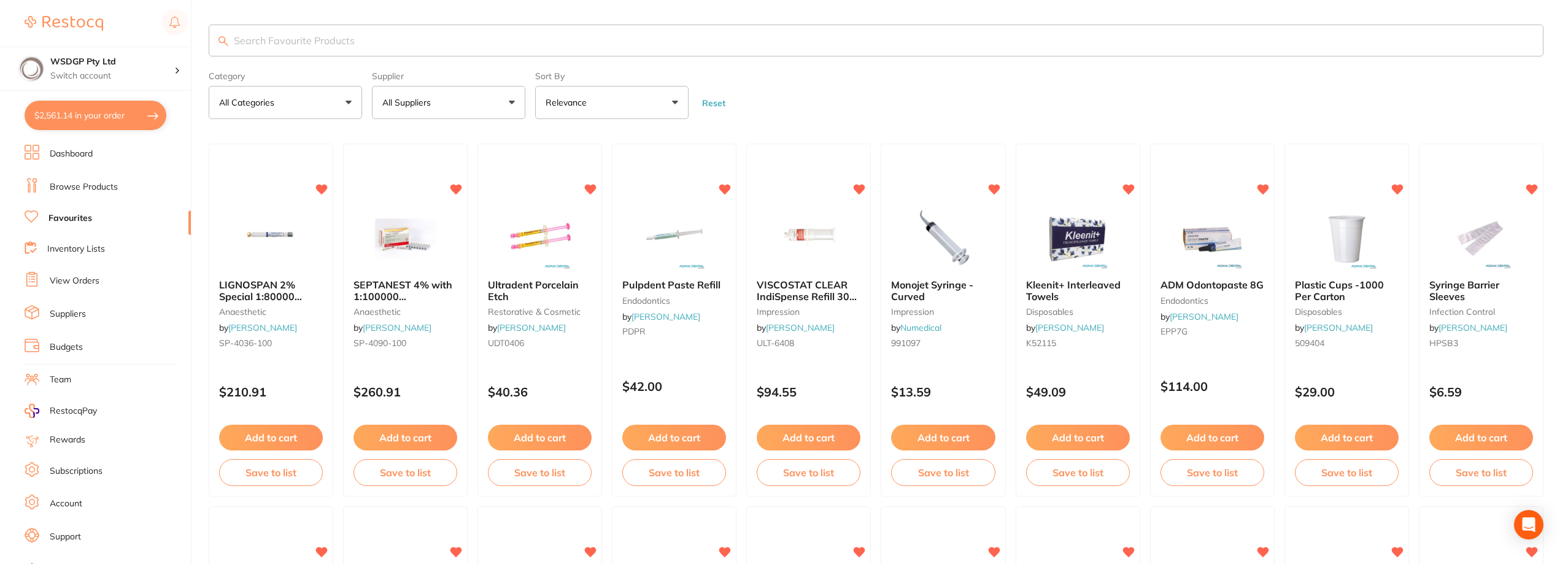
click at [457, 106] on button "All Suppliers" at bounding box center [448, 102] width 153 height 33
type input "numedical"
click at [209, 86] on button "All Categories" at bounding box center [285, 102] width 153 height 33
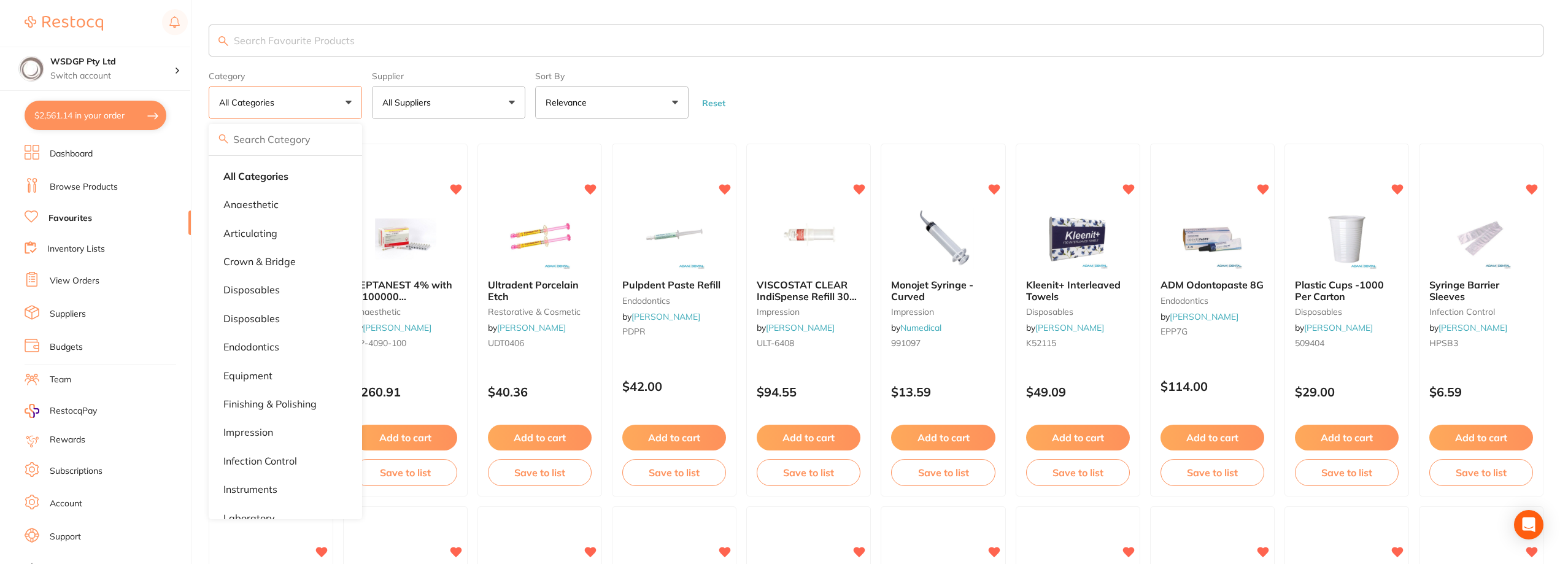
drag, startPoint x: 487, startPoint y: 95, endPoint x: 457, endPoint y: 125, distance: 42.4
click at [487, 95] on button "All Suppliers" at bounding box center [448, 102] width 153 height 33
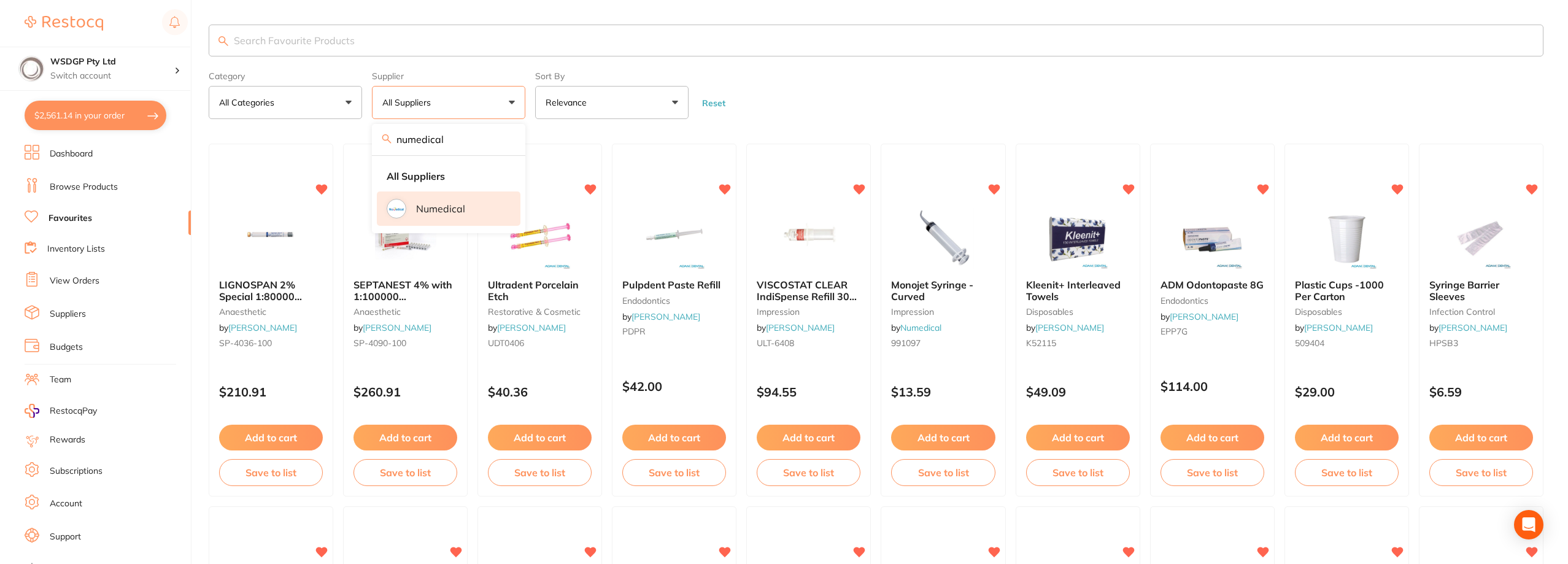
click at [427, 201] on li "Numedical" at bounding box center [448, 209] width 144 height 34
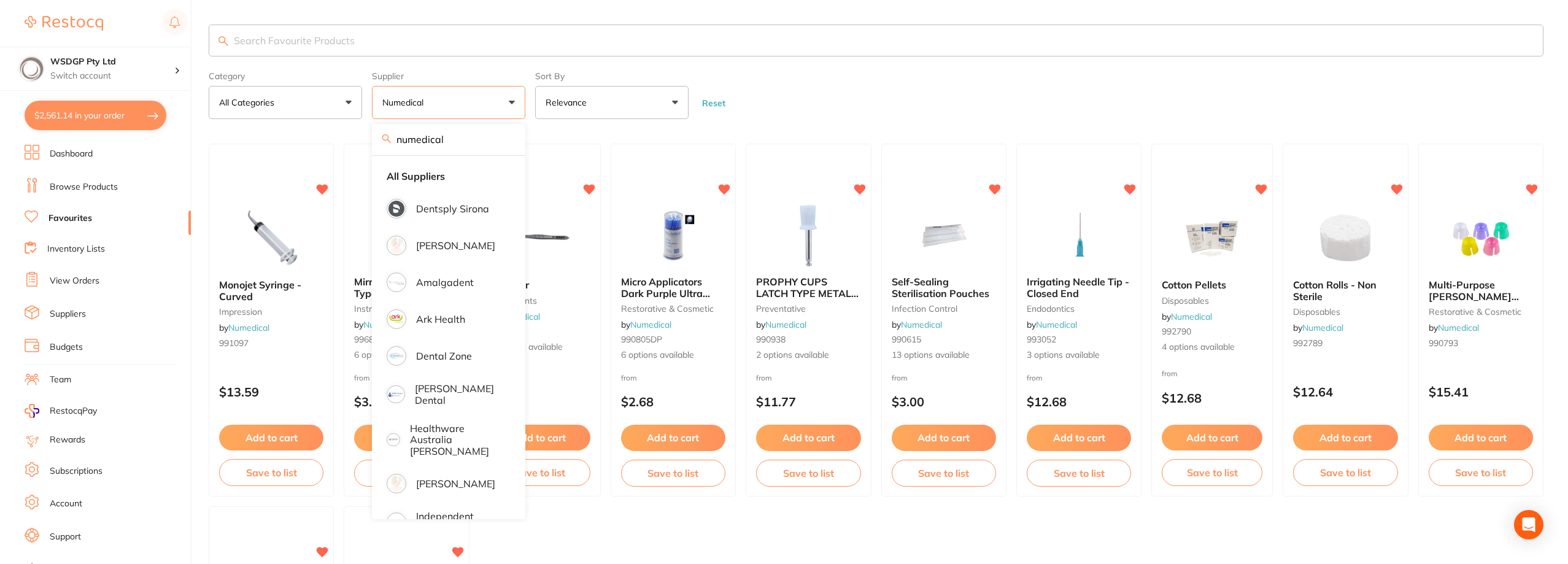
click at [829, 107] on form "Category All Categories All Categories disposables endodontics impression infec…" at bounding box center [876, 92] width 1334 height 52
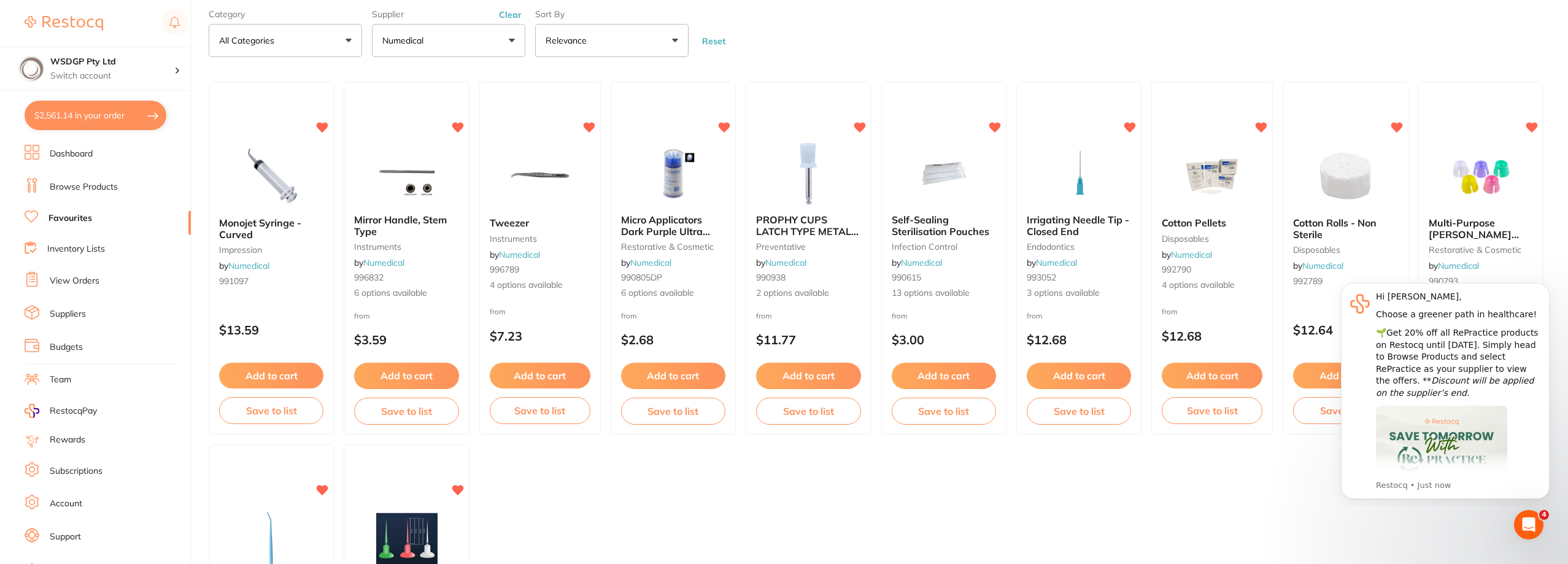
scroll to position [61, 0]
drag, startPoint x: 720, startPoint y: 19, endPoint x: 710, endPoint y: 20, distance: 10.0
click at [720, 19] on form "Category All Categories All Categories disposables endodontics impression infec…" at bounding box center [876, 30] width 1334 height 52
